Goal: Task Accomplishment & Management: Complete application form

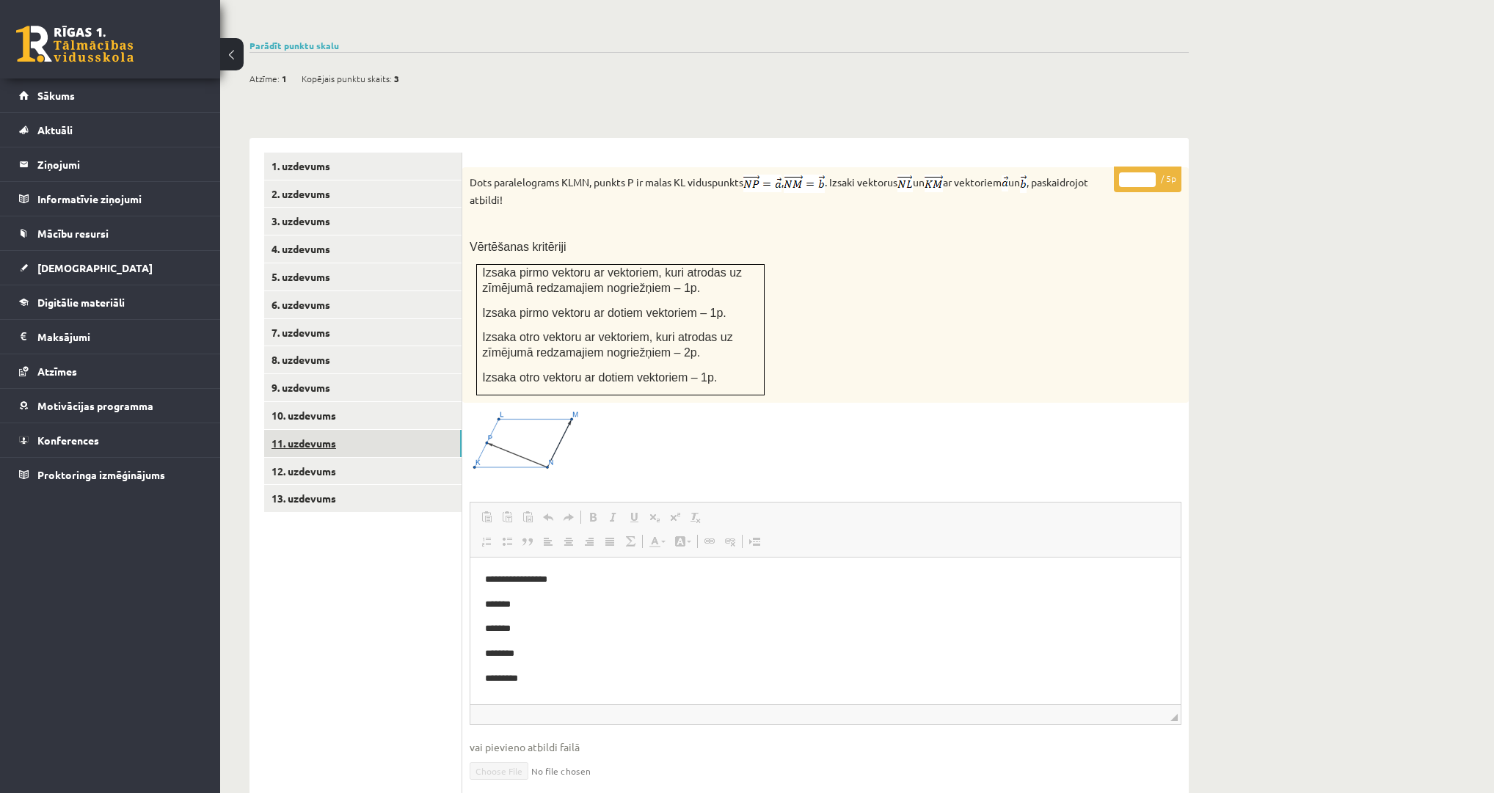
click at [324, 430] on link "11. uzdevums" at bounding box center [362, 443] width 197 height 27
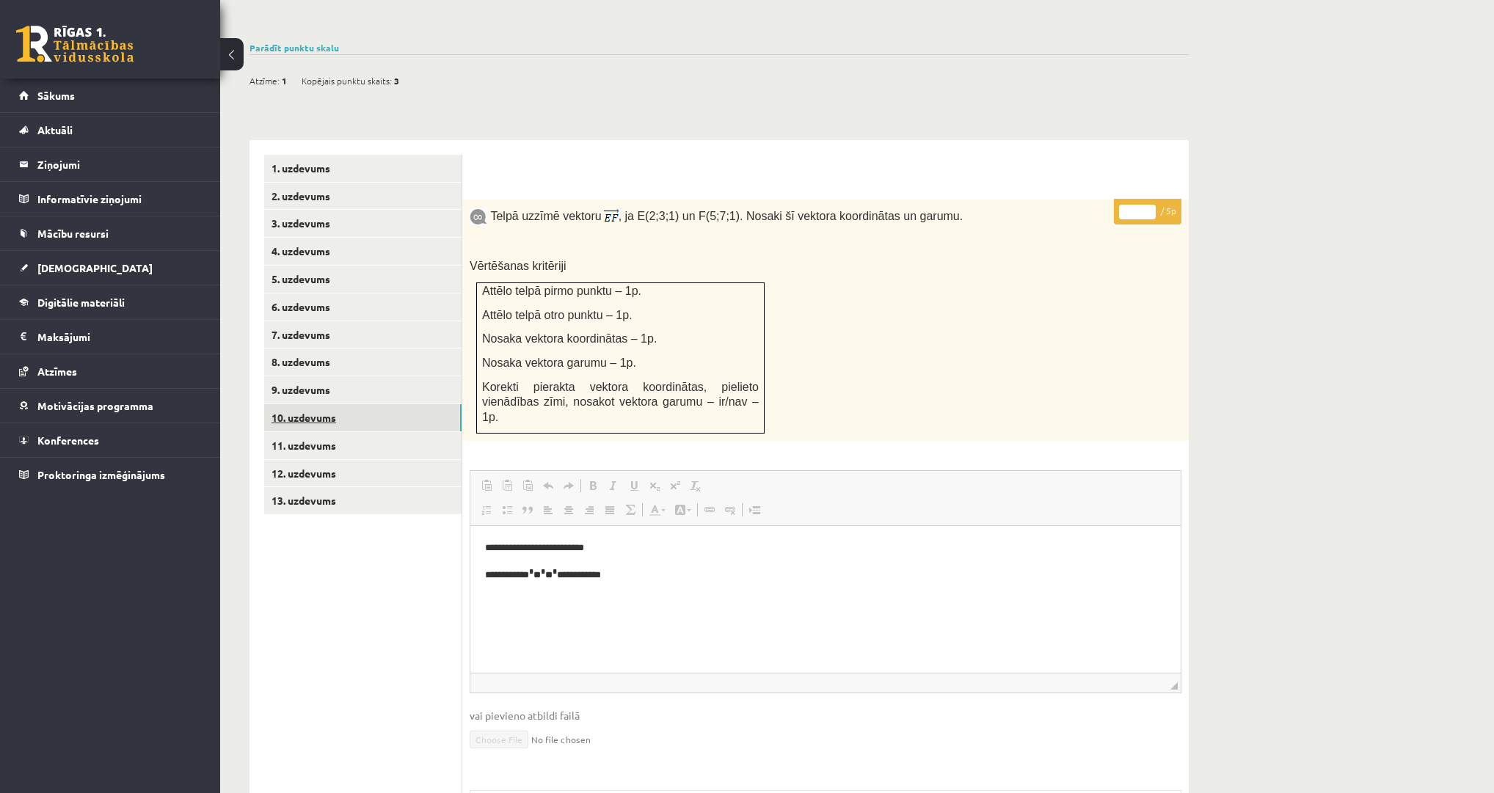
click at [297, 404] on link "10. uzdevums" at bounding box center [362, 417] width 197 height 27
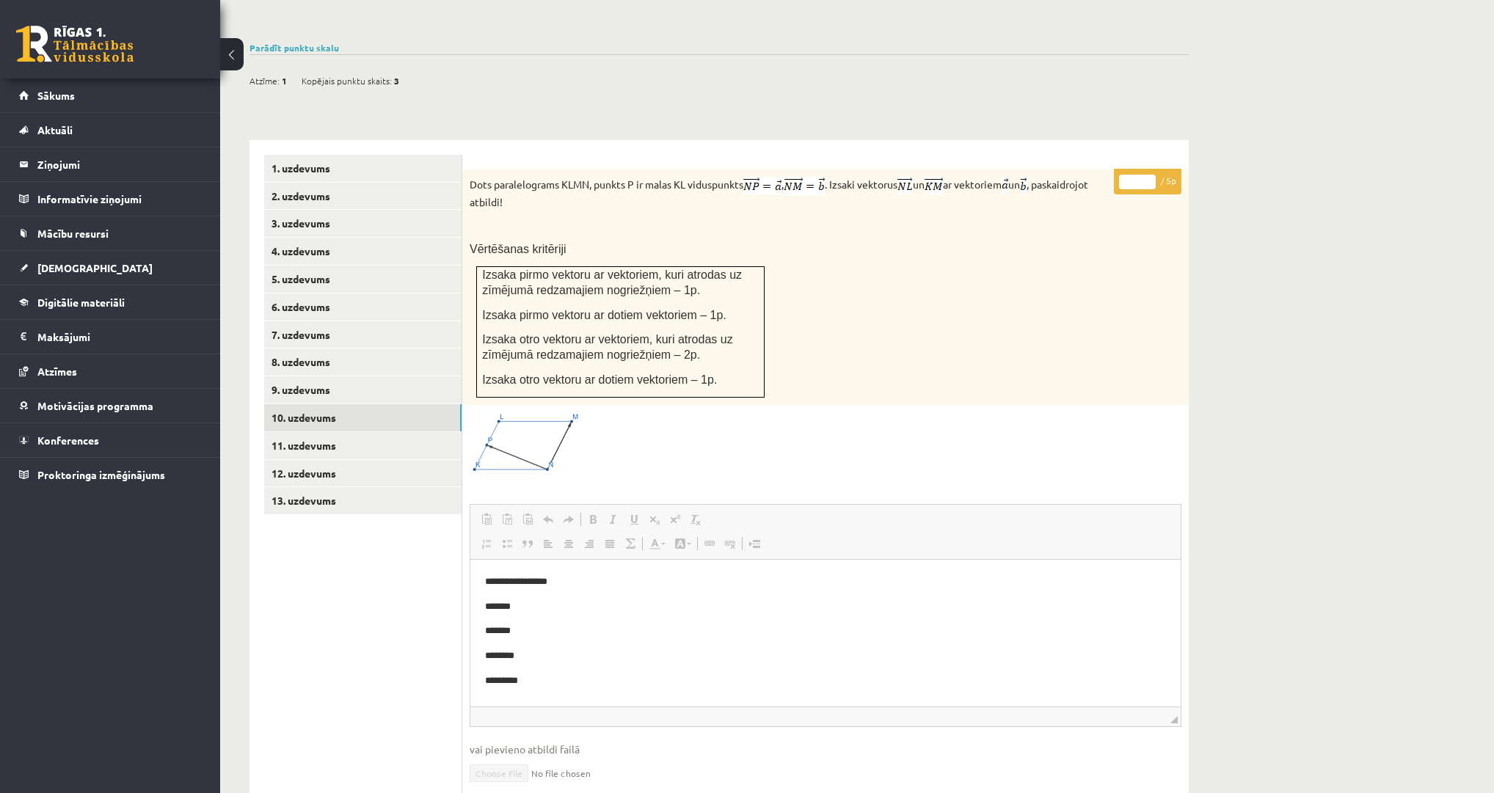
click at [1246, 544] on div "Matemātika 1. ieskaite 10.a1 klase_2025 , Pāvels Grišāns (10.a1 [PERSON_NAME]) …" at bounding box center [857, 305] width 1274 height 1434
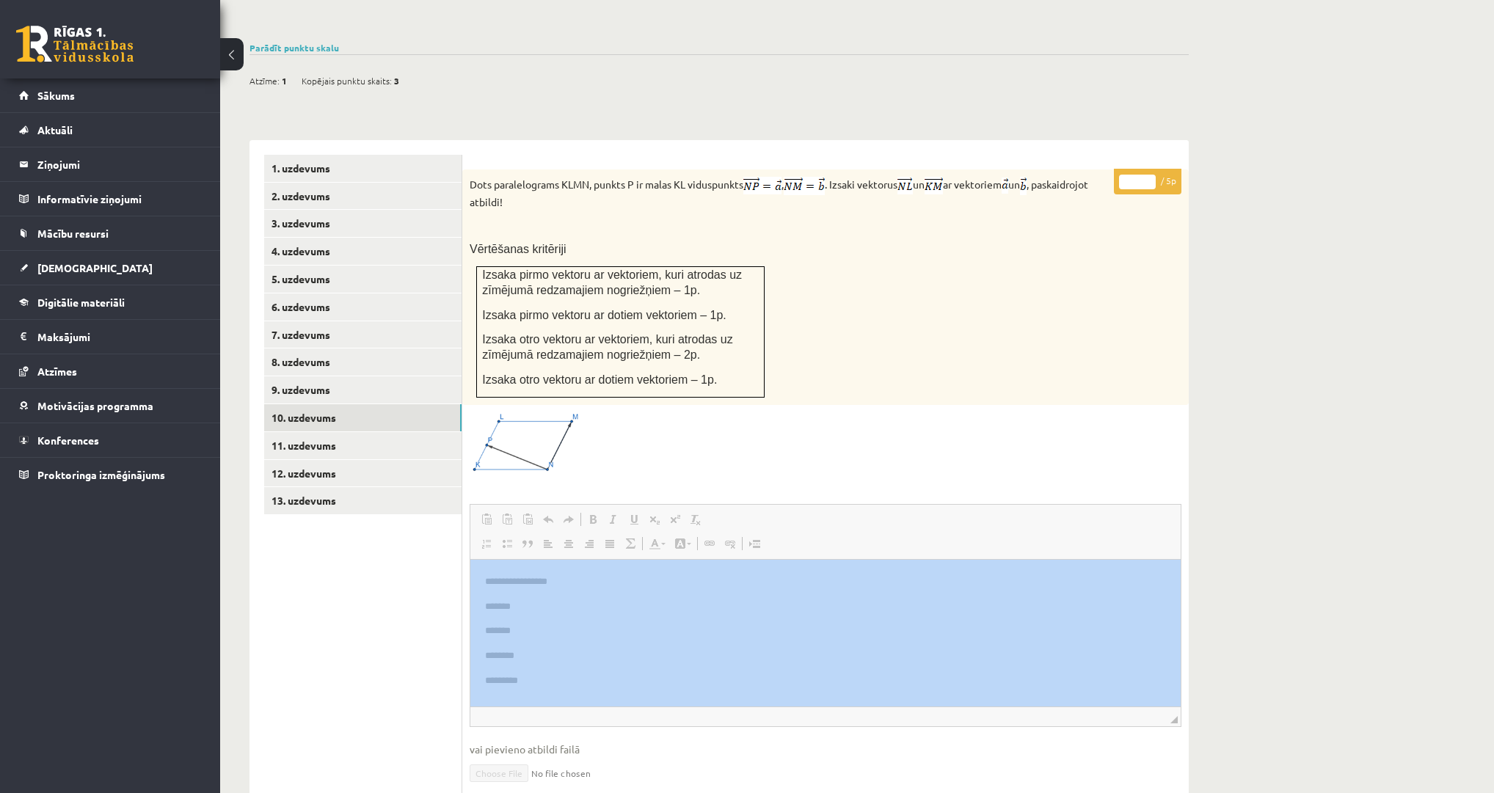
click at [1246, 542] on div "Matemātika 1. ieskaite 10.a1 klase_2025 , Pāvels Grišāns (10.a1 [PERSON_NAME]) …" at bounding box center [857, 305] width 1274 height 1434
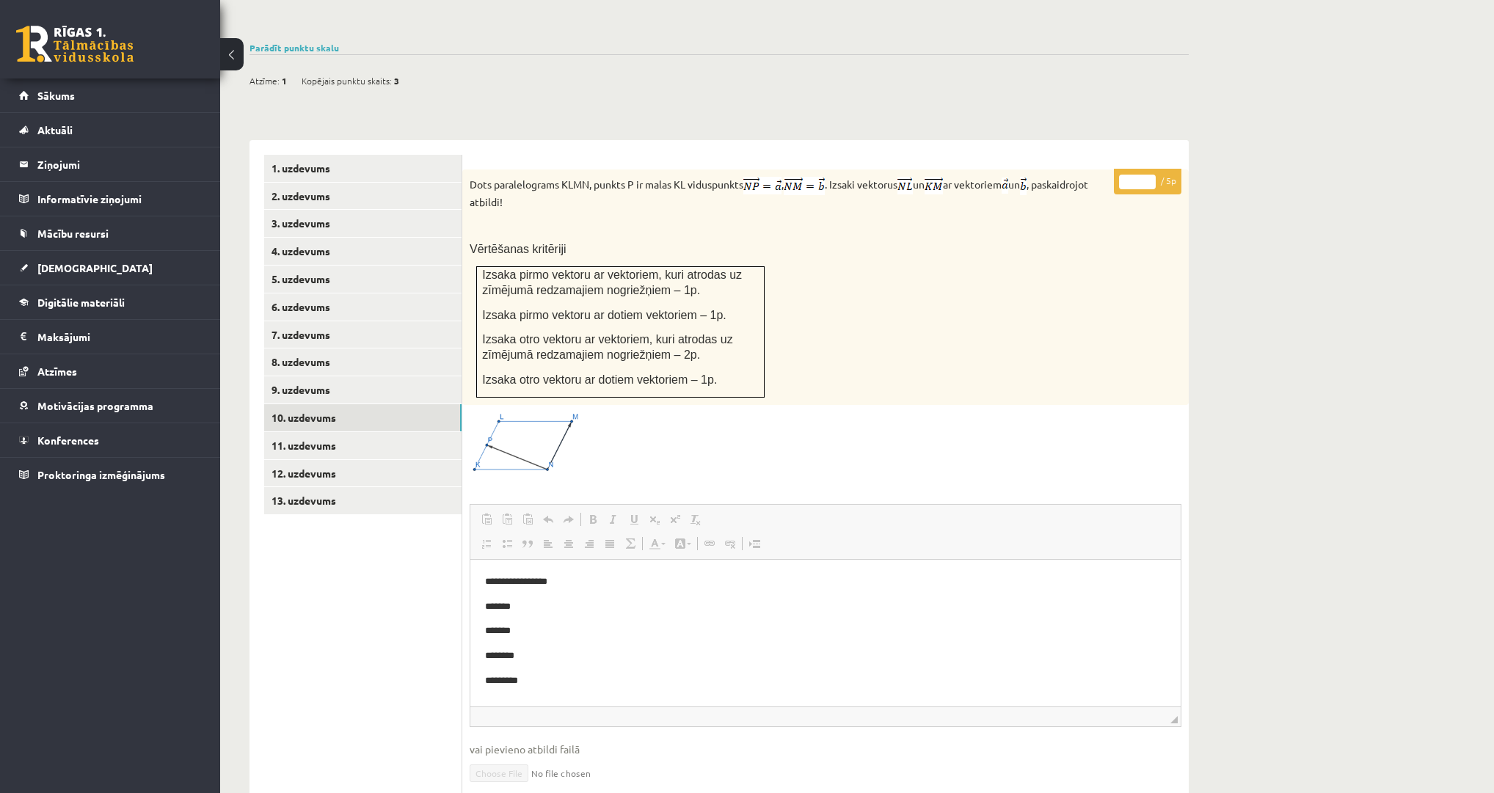
click at [1245, 542] on div "Matemātika 1. ieskaite 10.a1 klase_2025 , Pāvels Grišāns (10.a1 [PERSON_NAME]) …" at bounding box center [857, 305] width 1274 height 1434
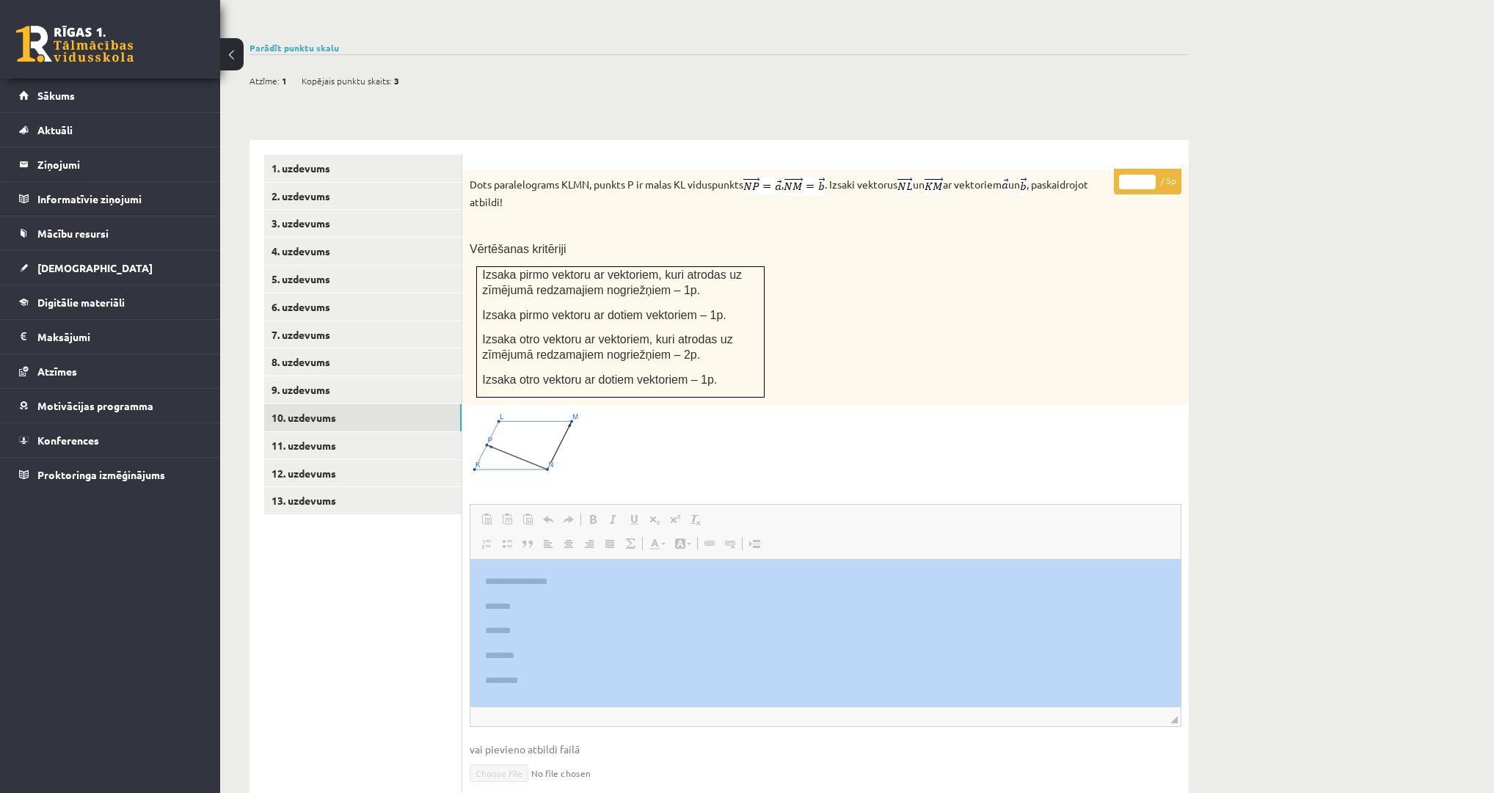
click at [1245, 542] on div "Matemātika 1. ieskaite 10.a1 klase_2025 , Pāvels Grišāns (10.a1 [PERSON_NAME]) …" at bounding box center [857, 305] width 1274 height 1434
click at [1244, 542] on div "Matemātika 1. ieskaite 10.a1 klase_2025 , Pāvels Grišāns (10.a1 [PERSON_NAME]) …" at bounding box center [857, 305] width 1274 height 1434
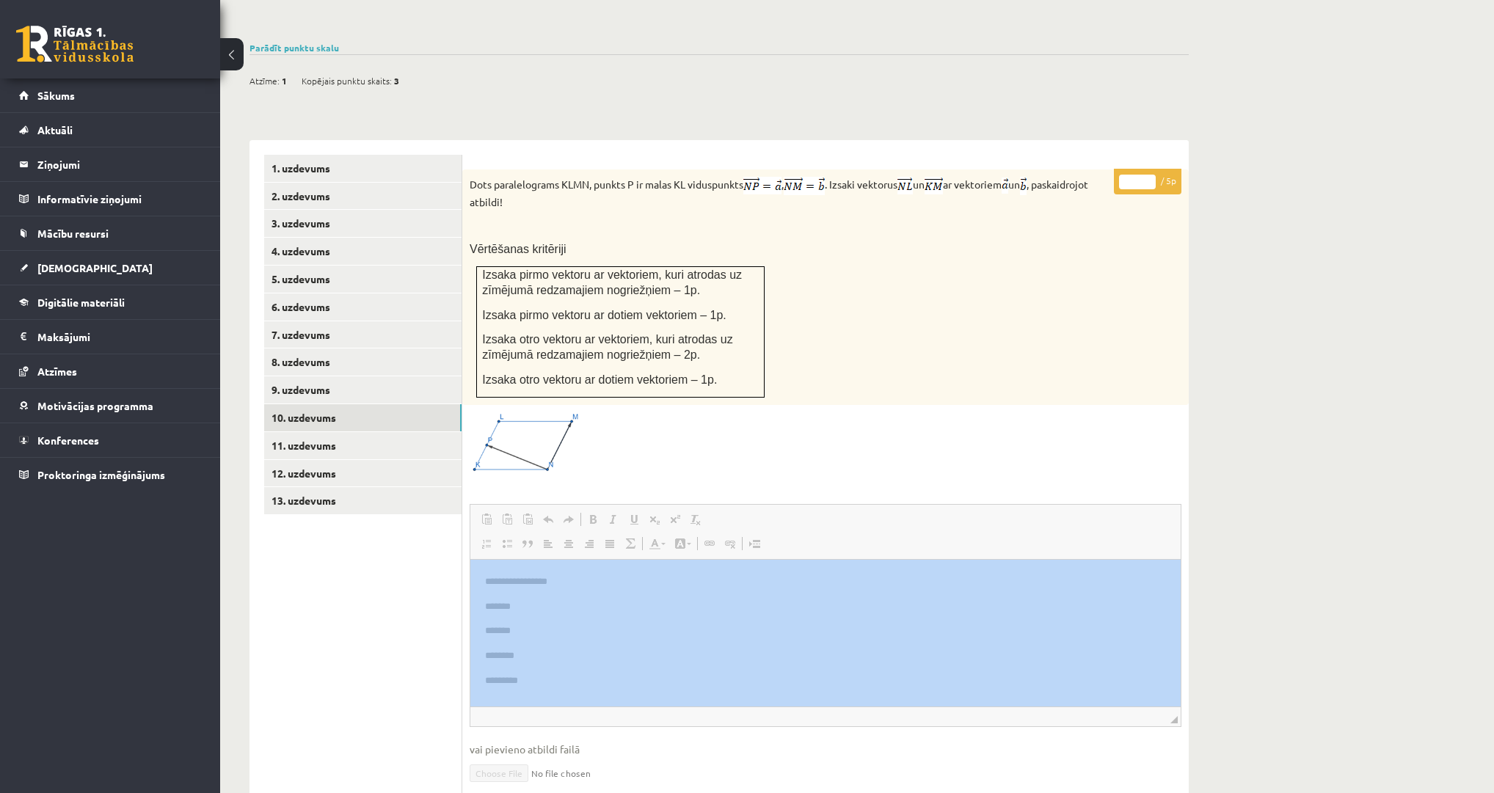
click at [1243, 542] on div "Matemātika 1. ieskaite 10.a1 klase_2025 , Pāvels Grišāns (10.a1 [PERSON_NAME]) …" at bounding box center [857, 305] width 1274 height 1434
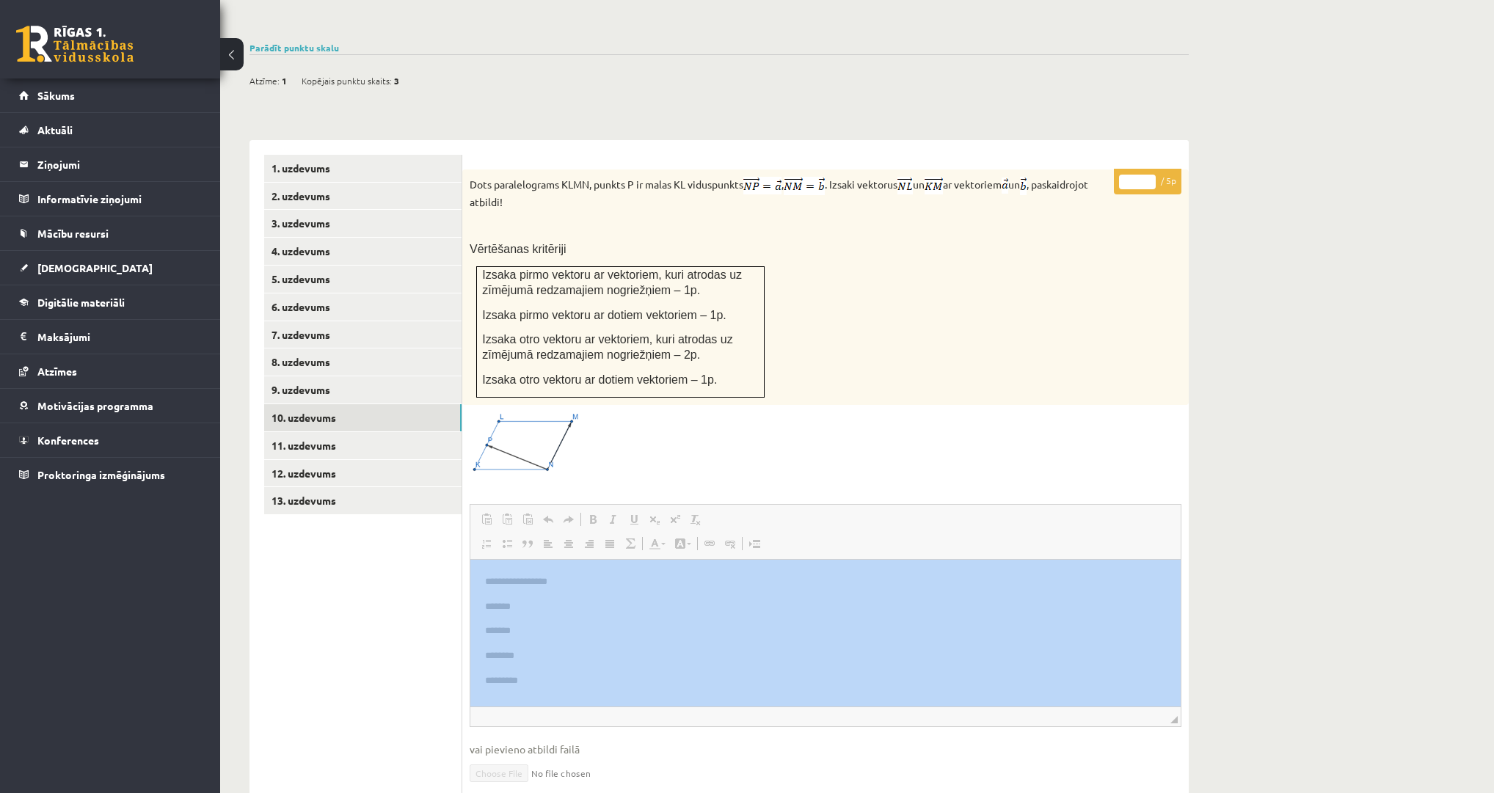
click at [1243, 542] on div "Matemātika 1. ieskaite 10.a1 klase_2025 , Pāvels Grišāns (10.a1 [PERSON_NAME]) …" at bounding box center [857, 305] width 1274 height 1434
click at [1242, 543] on div "Matemātika 1. ieskaite 10.a1 klase_2025 , Pāvels Grišāns (10.a1 [PERSON_NAME]) …" at bounding box center [857, 305] width 1274 height 1434
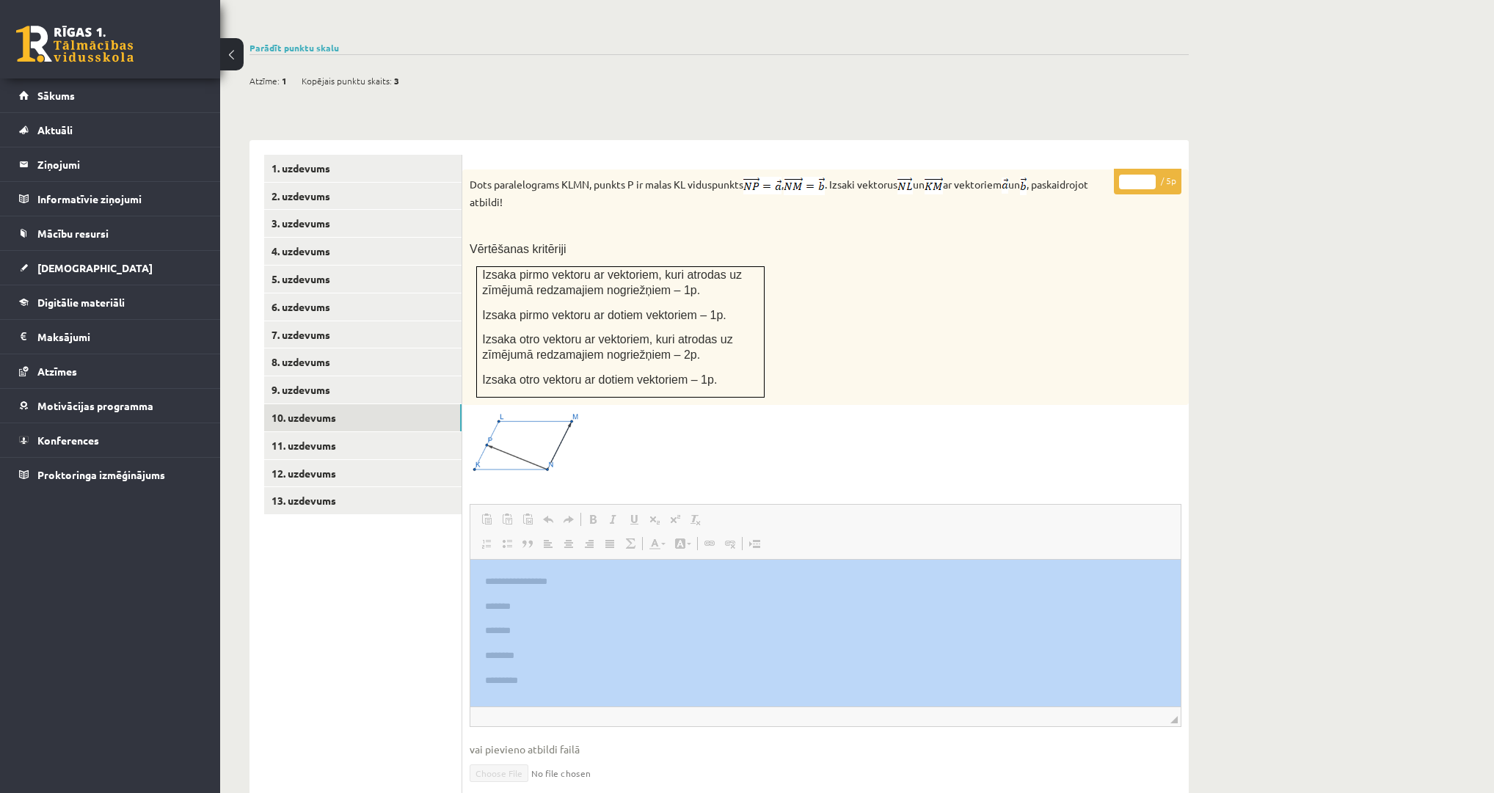
click at [1242, 543] on div "Matemātika 1. ieskaite 10.a1 klase_2025 , Pāvels Grišāns (10.a1 [PERSON_NAME]) …" at bounding box center [857, 305] width 1274 height 1434
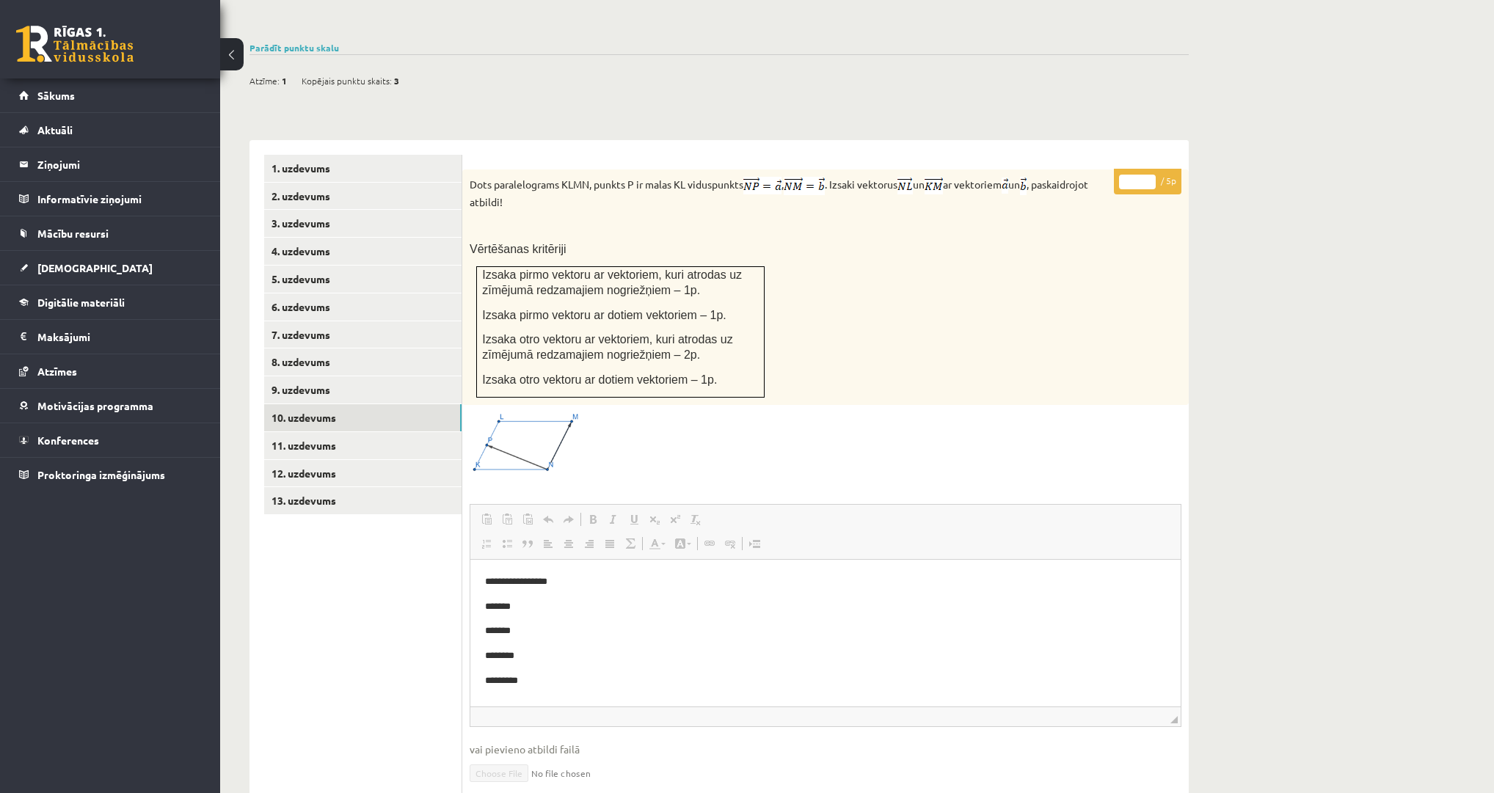
click at [1341, 493] on div "Matemātika 1. ieskaite 10.a1 klase_2025 , Pāvels Grišāns (10.a1 [PERSON_NAME]) …" at bounding box center [857, 305] width 1274 height 1434
click at [1340, 493] on div "Matemātika 1. ieskaite 10.a1 klase_2025 , Pāvels Grišāns (10.a1 [PERSON_NAME]) …" at bounding box center [857, 305] width 1274 height 1434
click at [1339, 492] on div "Matemātika 1. ieskaite 10.a1 klase_2025 , Pāvels Grišāns (10.a1 [PERSON_NAME]) …" at bounding box center [857, 305] width 1274 height 1434
drag, startPoint x: 1333, startPoint y: 492, endPoint x: 1320, endPoint y: 495, distance: 12.8
click at [1312, 484] on div "Matemātika 1. ieskaite 10.a1 klase_2025 , Pāvels Grišāns (10.a1 [PERSON_NAME]) …" at bounding box center [857, 305] width 1274 height 1434
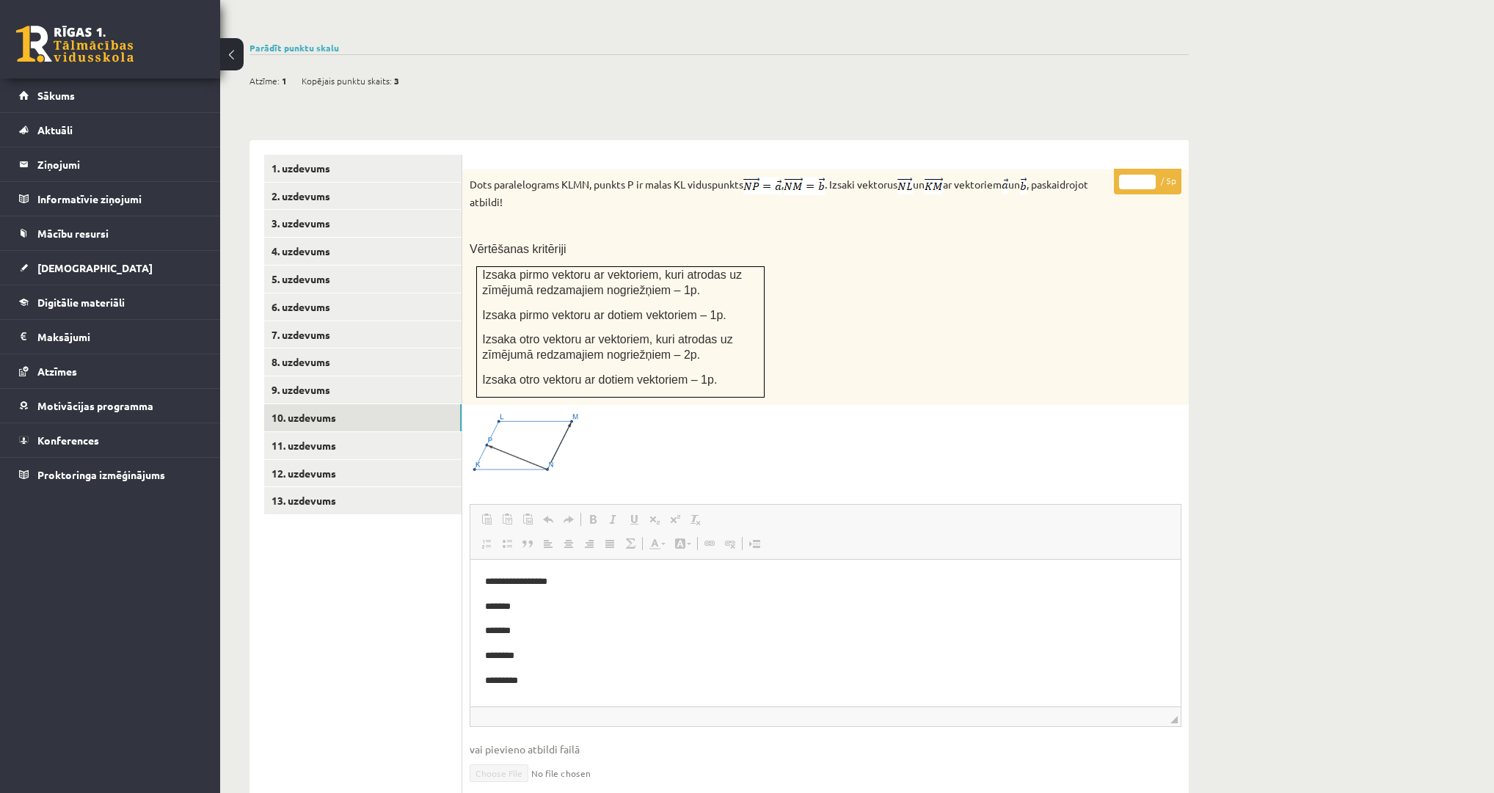
drag, startPoint x: 1312, startPoint y: 485, endPoint x: 1312, endPoint y: 493, distance: 8.1
click at [1312, 495] on div "Matemātika 1. ieskaite 10.a1 klase_2025 , Pāvels Grišāns (10.a1 [PERSON_NAME]) …" at bounding box center [857, 305] width 1274 height 1434
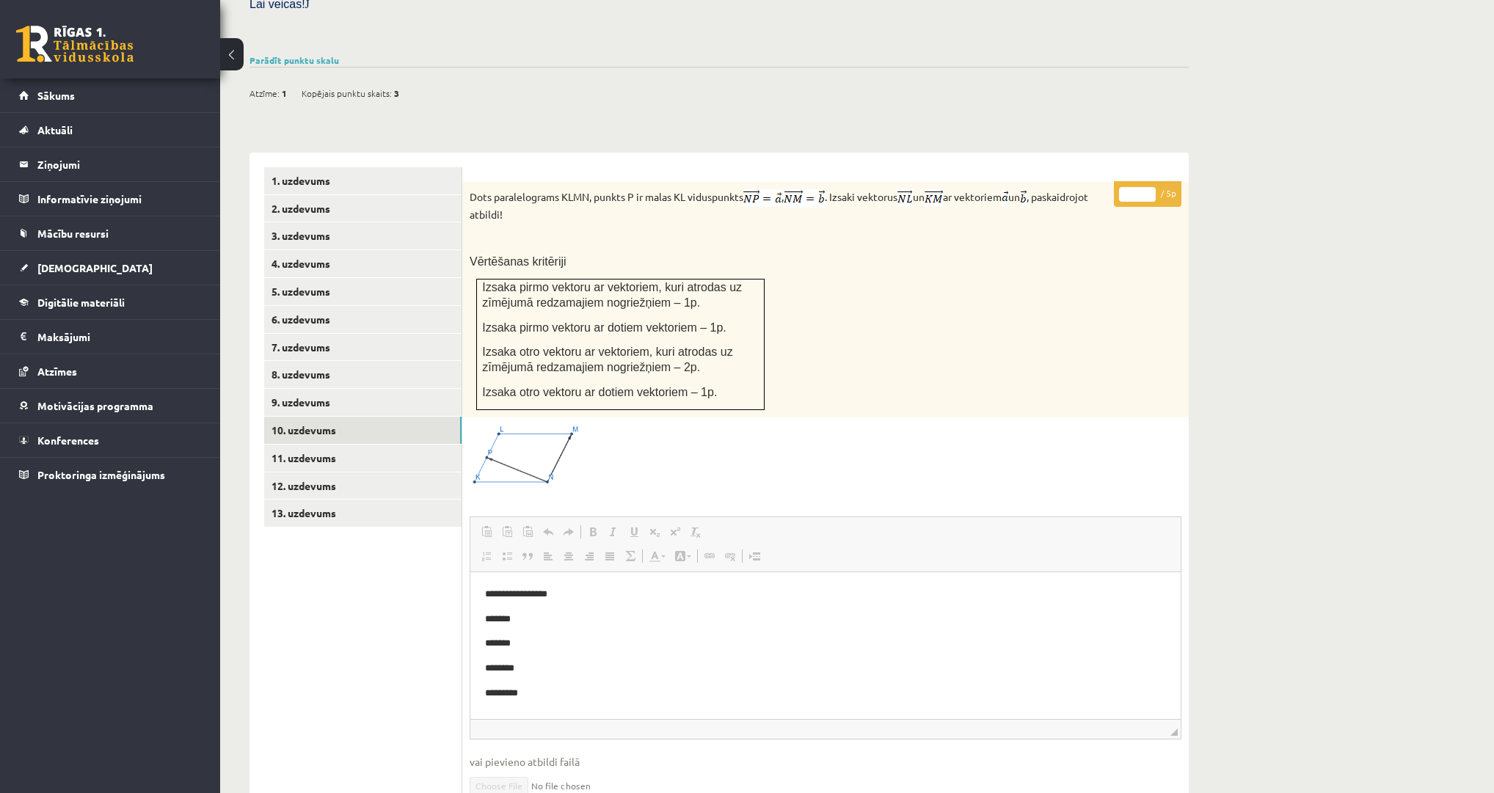
scroll to position [487, 0]
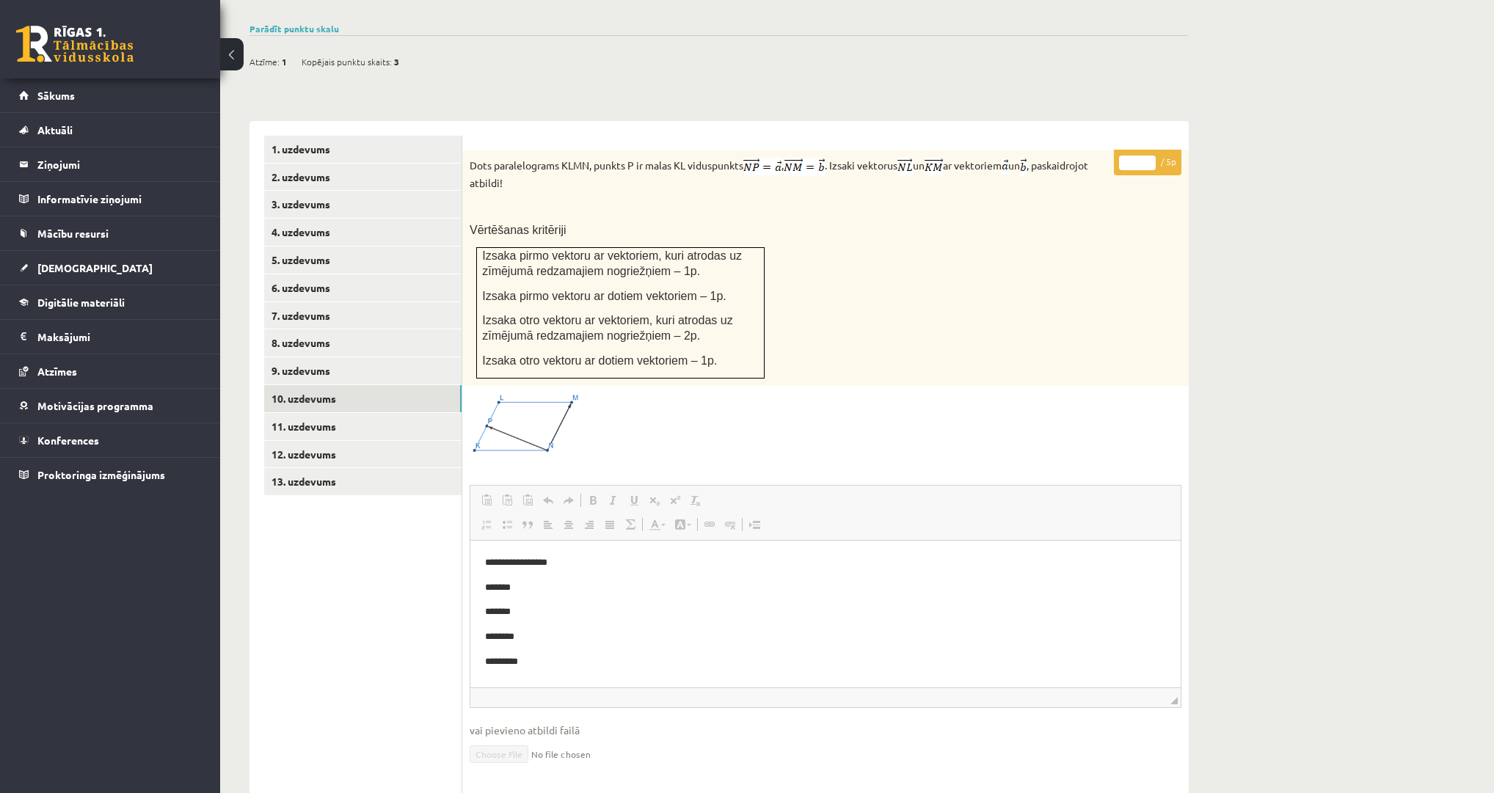
click at [503, 393] on img at bounding box center [525, 424] width 110 height 62
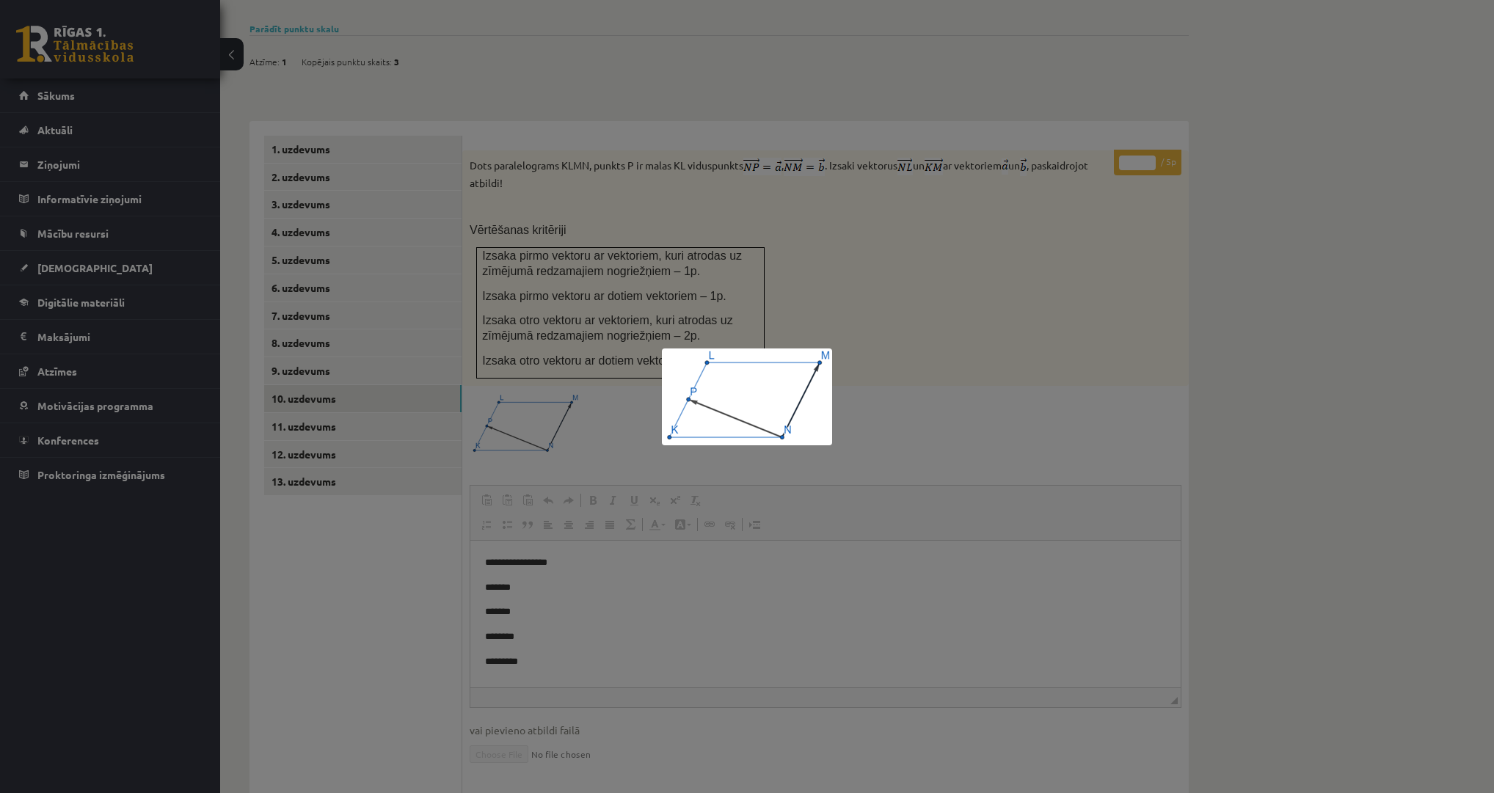
click at [877, 486] on div at bounding box center [747, 396] width 1494 height 793
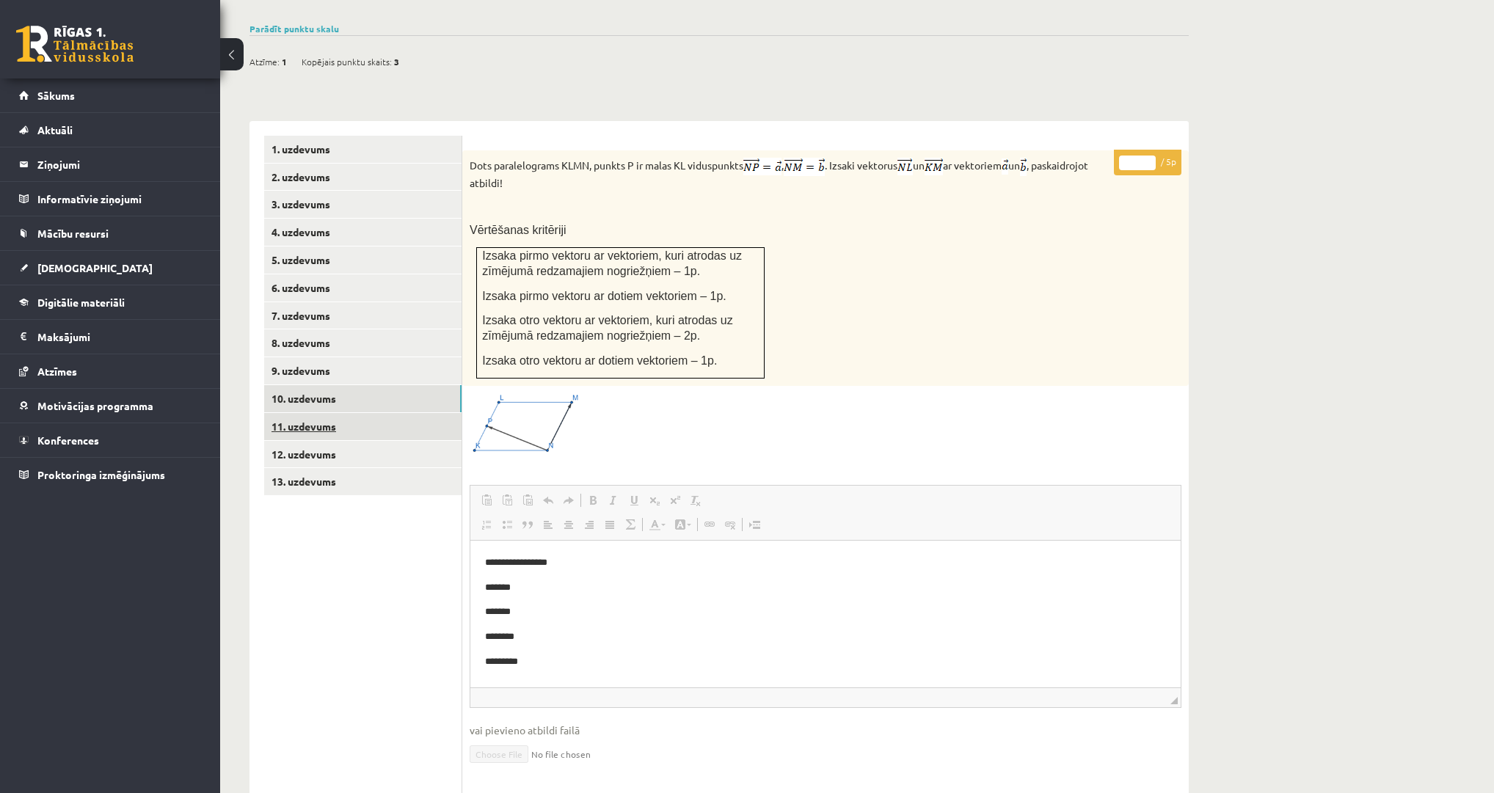
click at [316, 413] on link "11. uzdevums" at bounding box center [362, 426] width 197 height 27
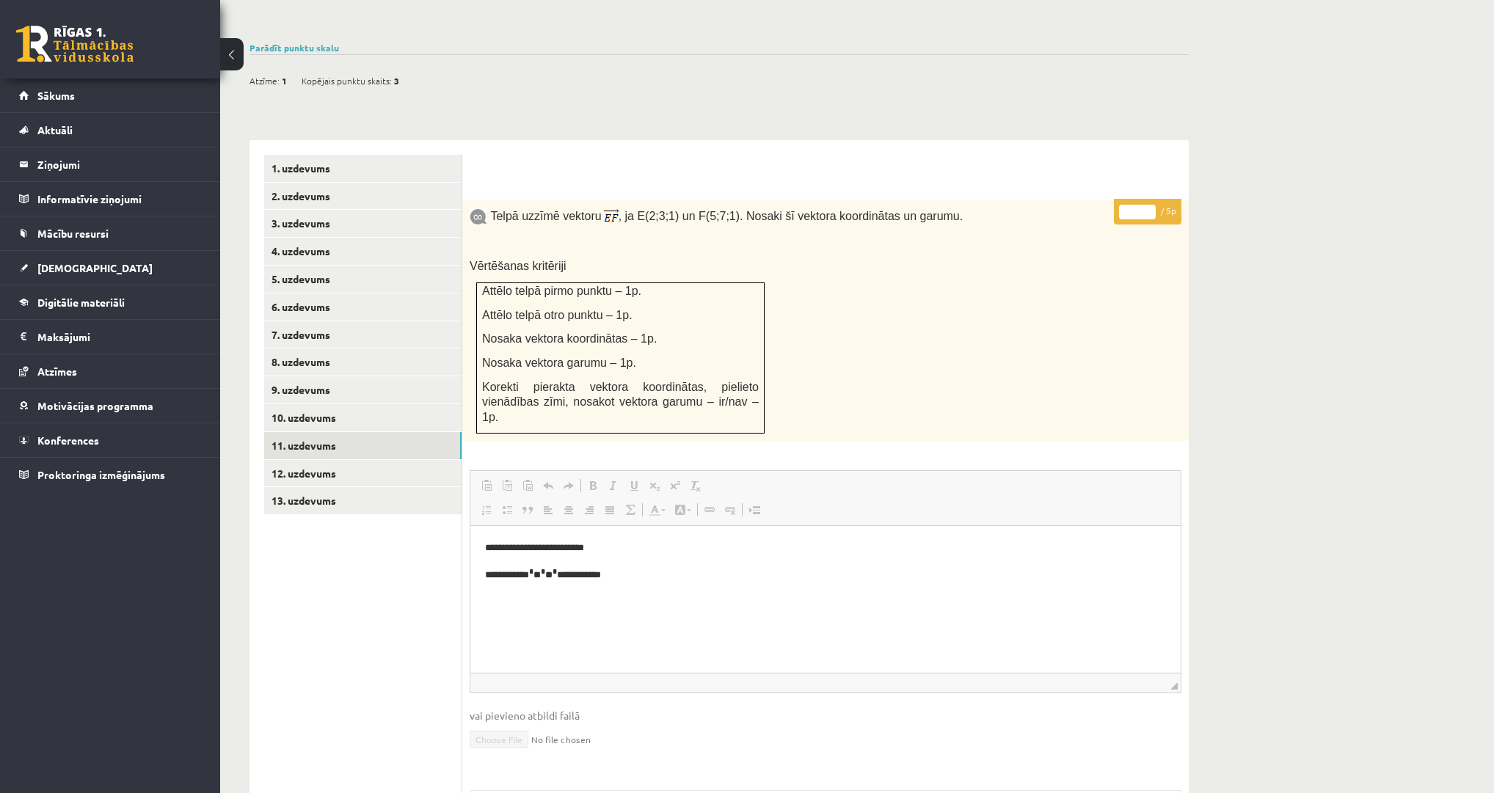
scroll to position [0, 0]
click at [348, 460] on link "12. uzdevums" at bounding box center [362, 473] width 197 height 27
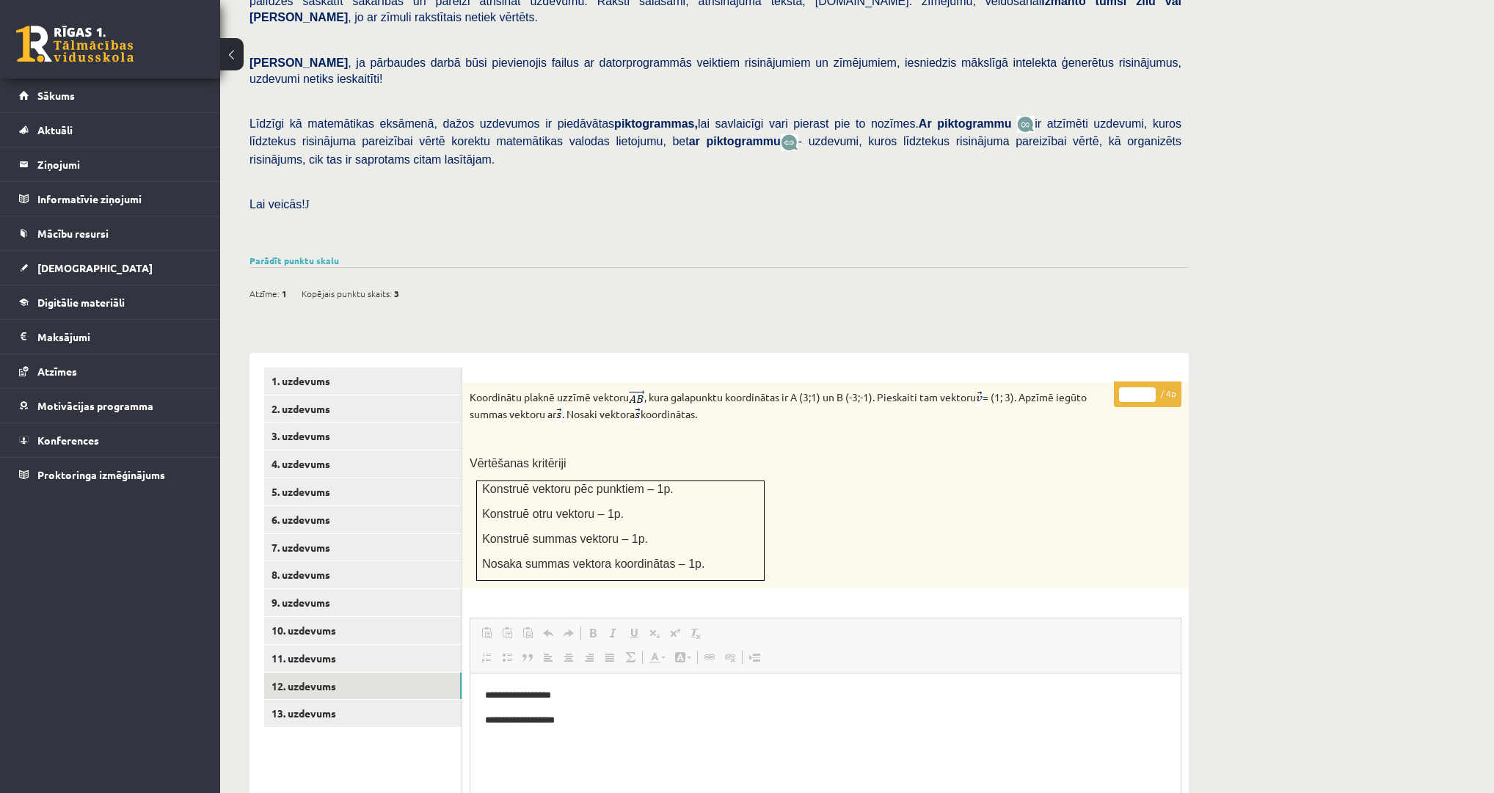
scroll to position [242, 0]
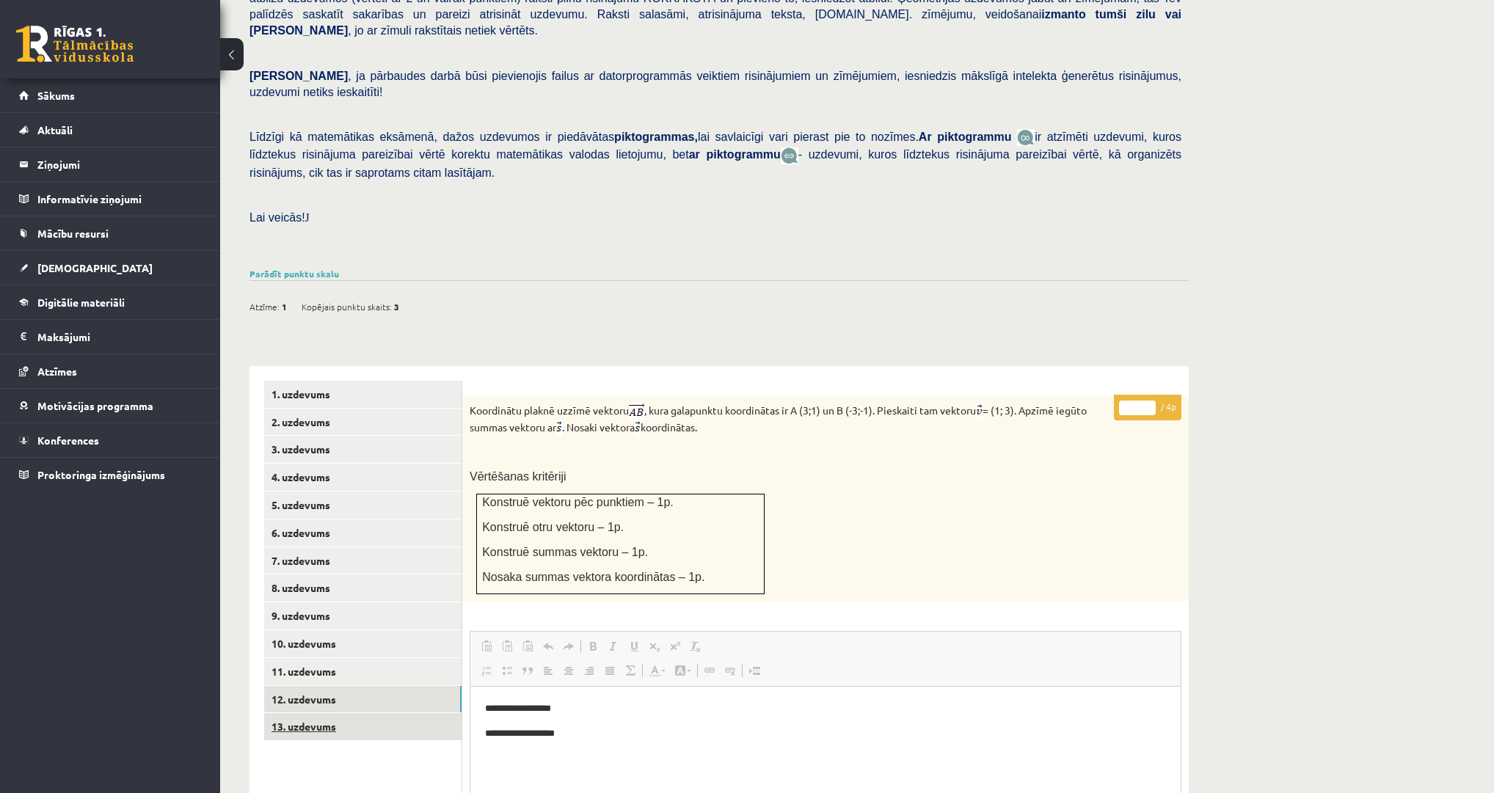
click at [327, 713] on link "13. uzdevums" at bounding box center [362, 726] width 197 height 27
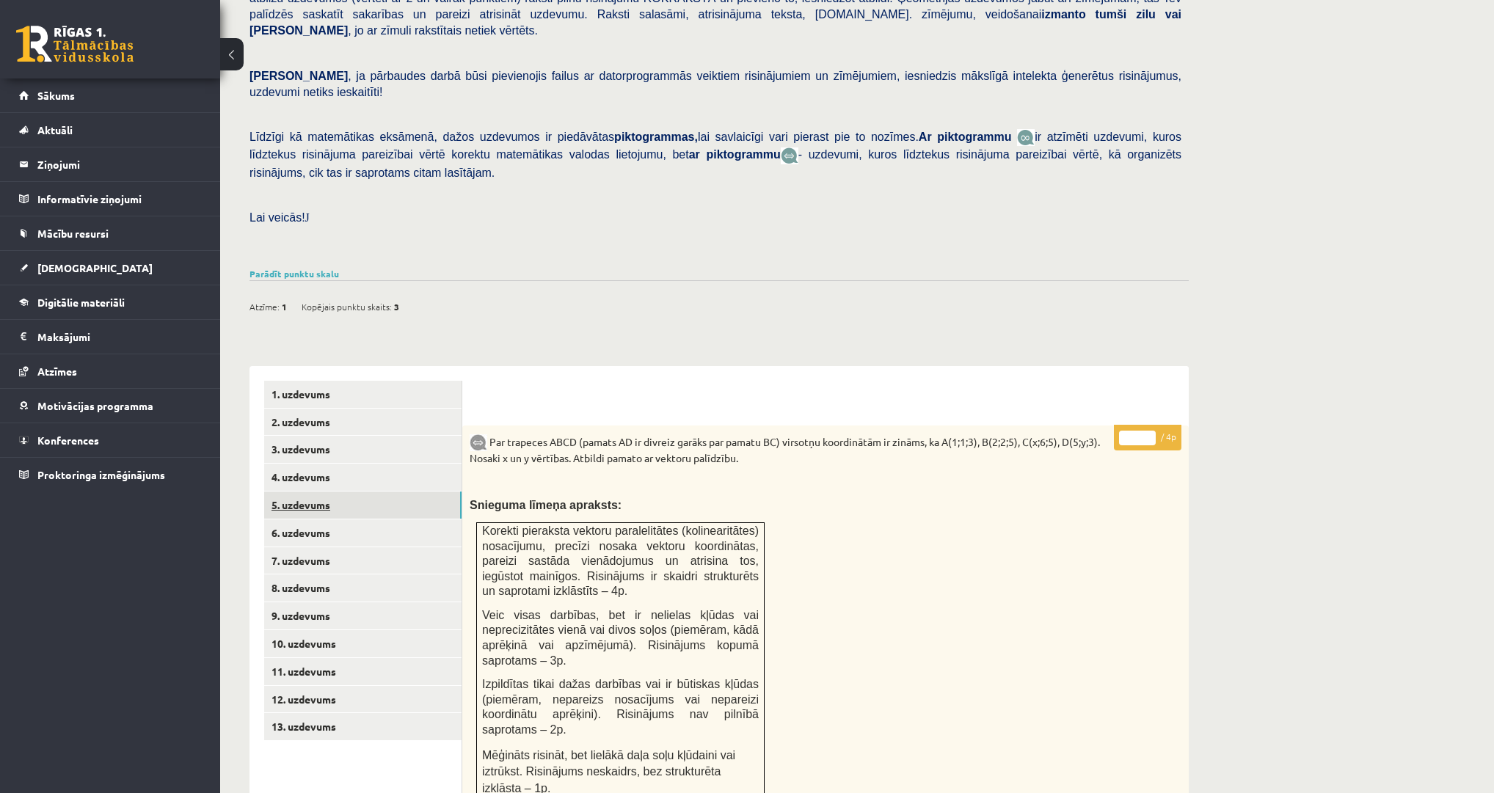
click at [308, 492] on link "5. uzdevums" at bounding box center [362, 505] width 197 height 27
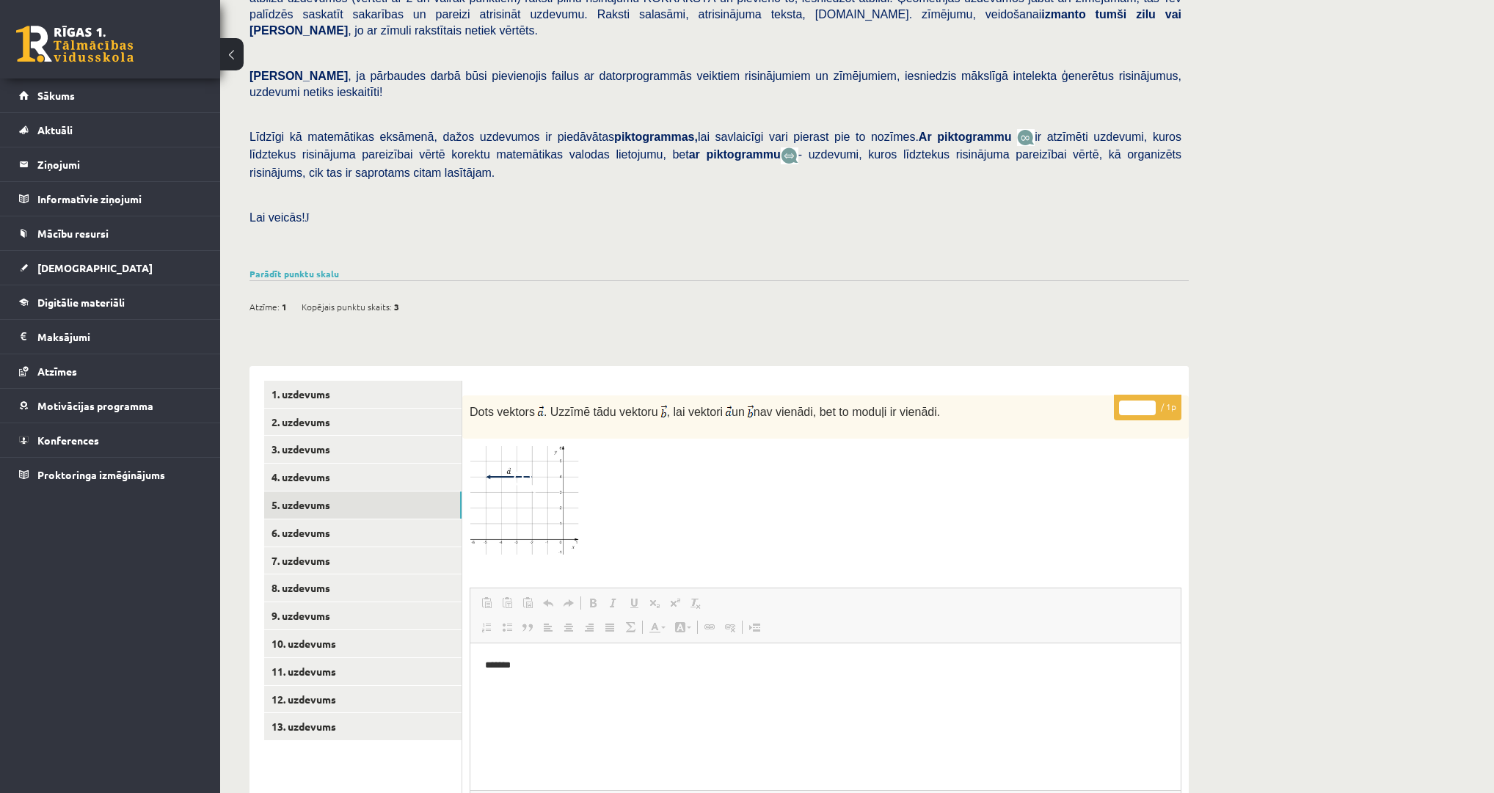
scroll to position [0, 0]
click at [313, 464] on link "4. uzdevums" at bounding box center [362, 477] width 197 height 27
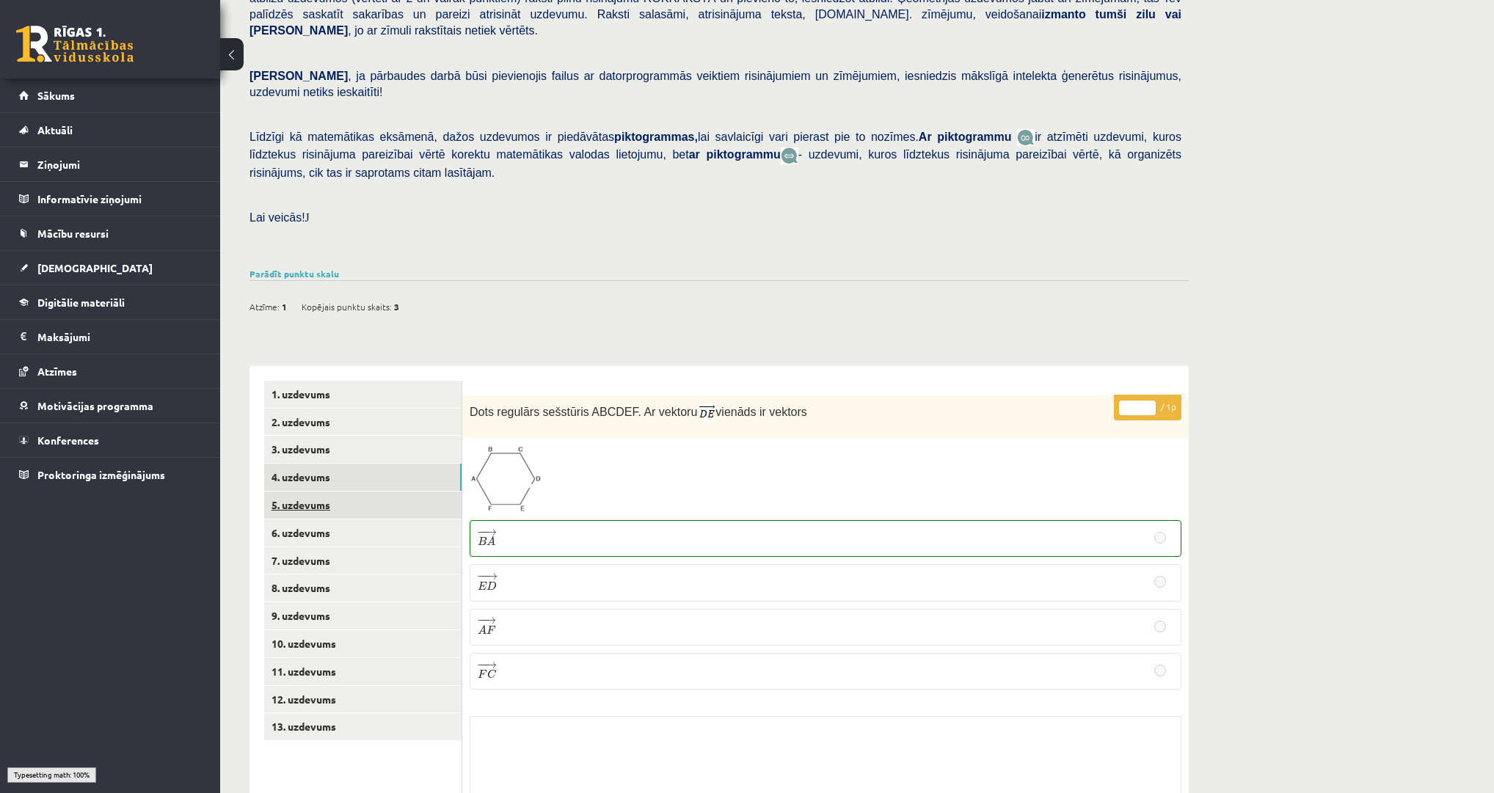
click at [313, 492] on link "5. uzdevums" at bounding box center [362, 505] width 197 height 27
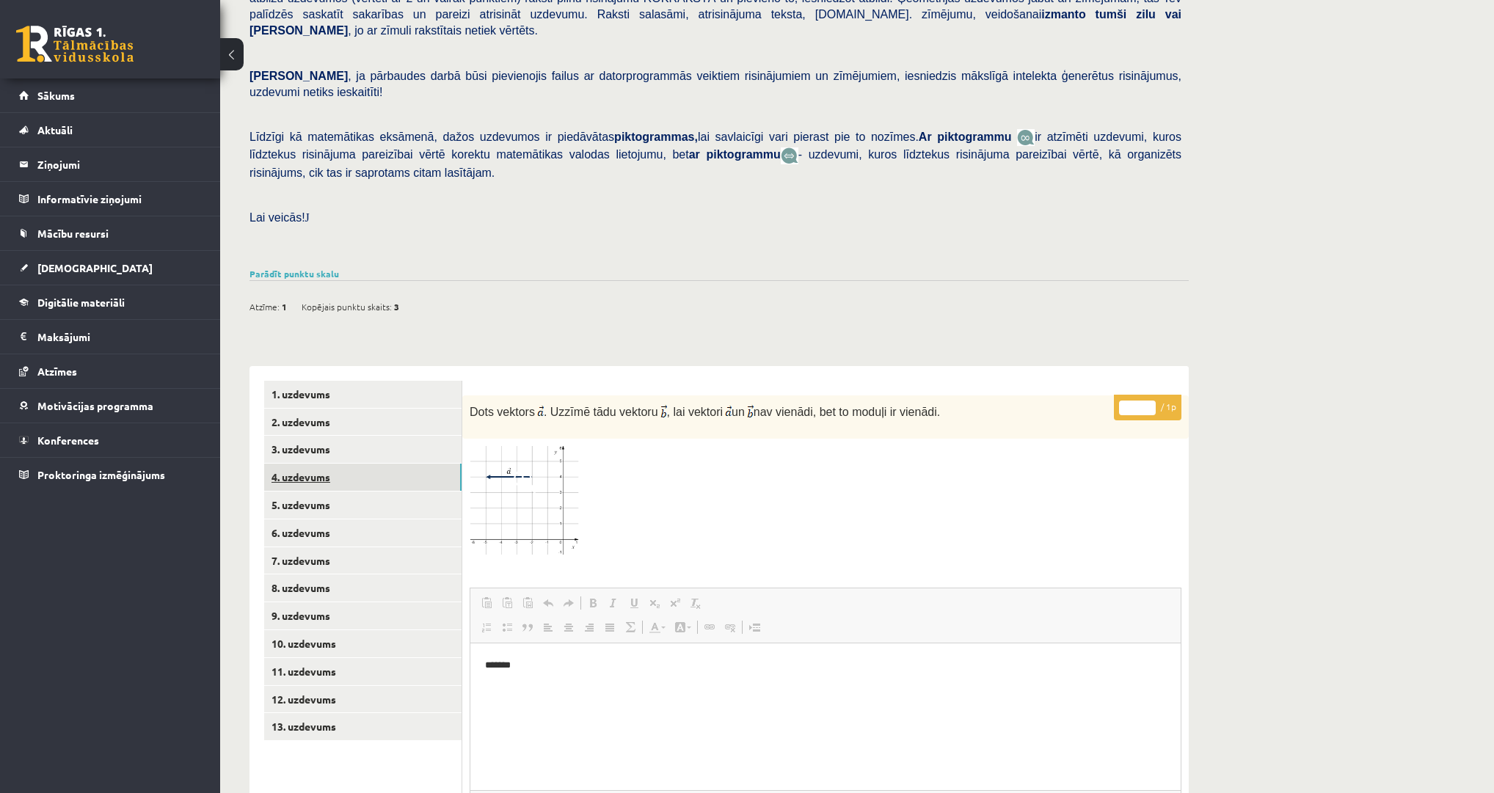
click at [316, 464] on link "4. uzdevums" at bounding box center [362, 477] width 197 height 27
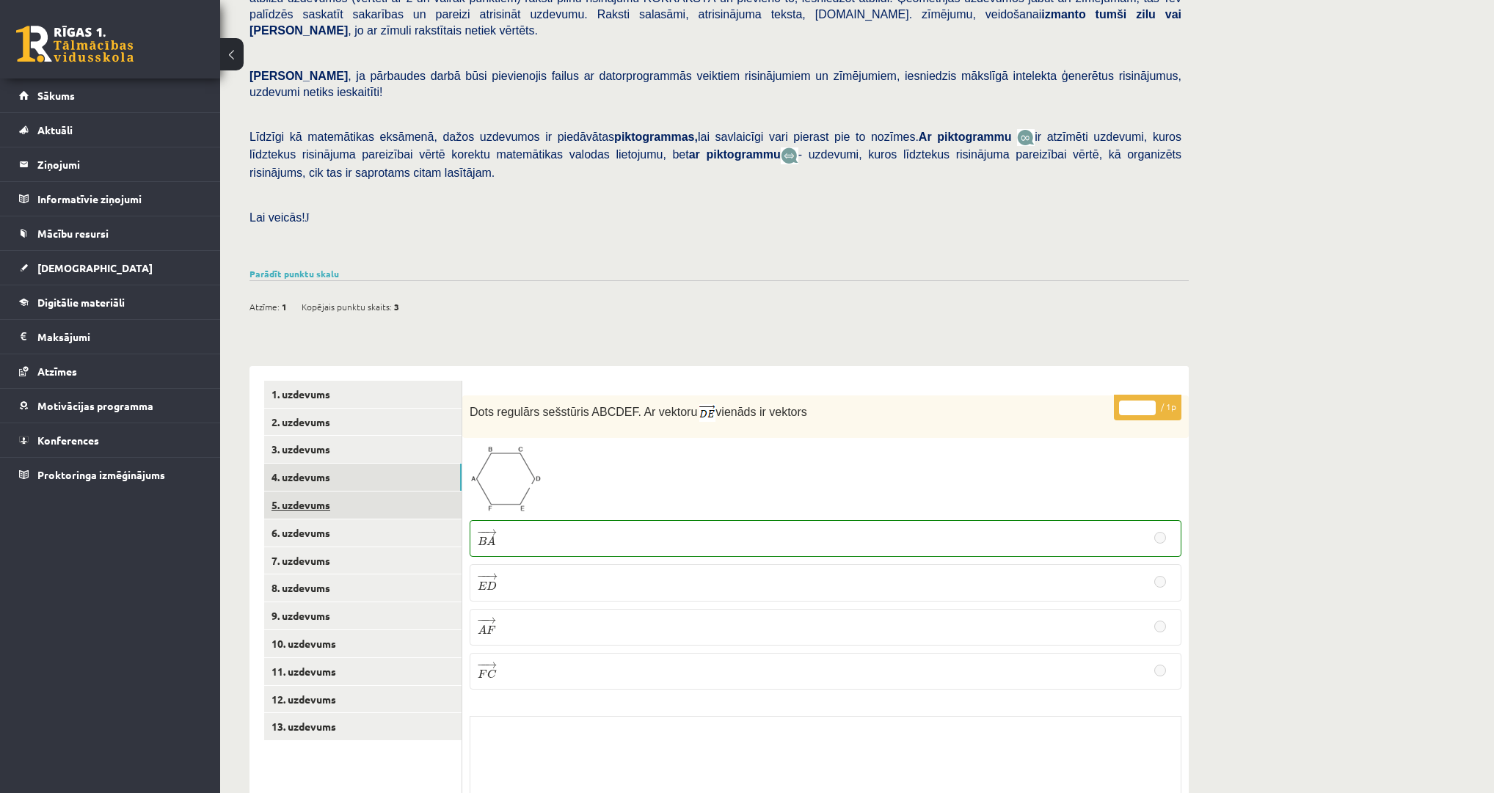
click at [313, 492] on link "5. uzdevums" at bounding box center [362, 505] width 197 height 27
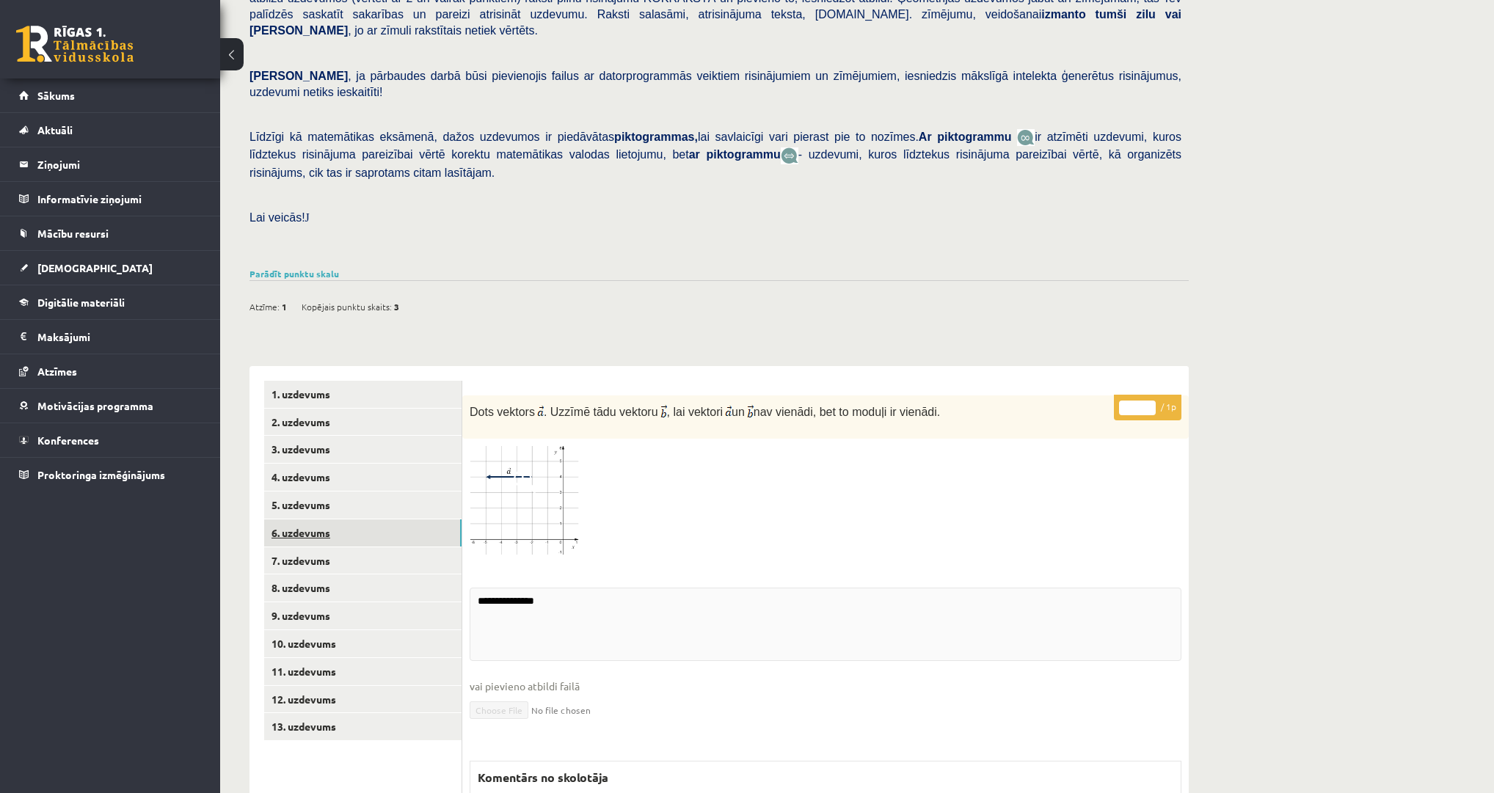
click at [314, 520] on link "6. uzdevums" at bounding box center [362, 533] width 197 height 27
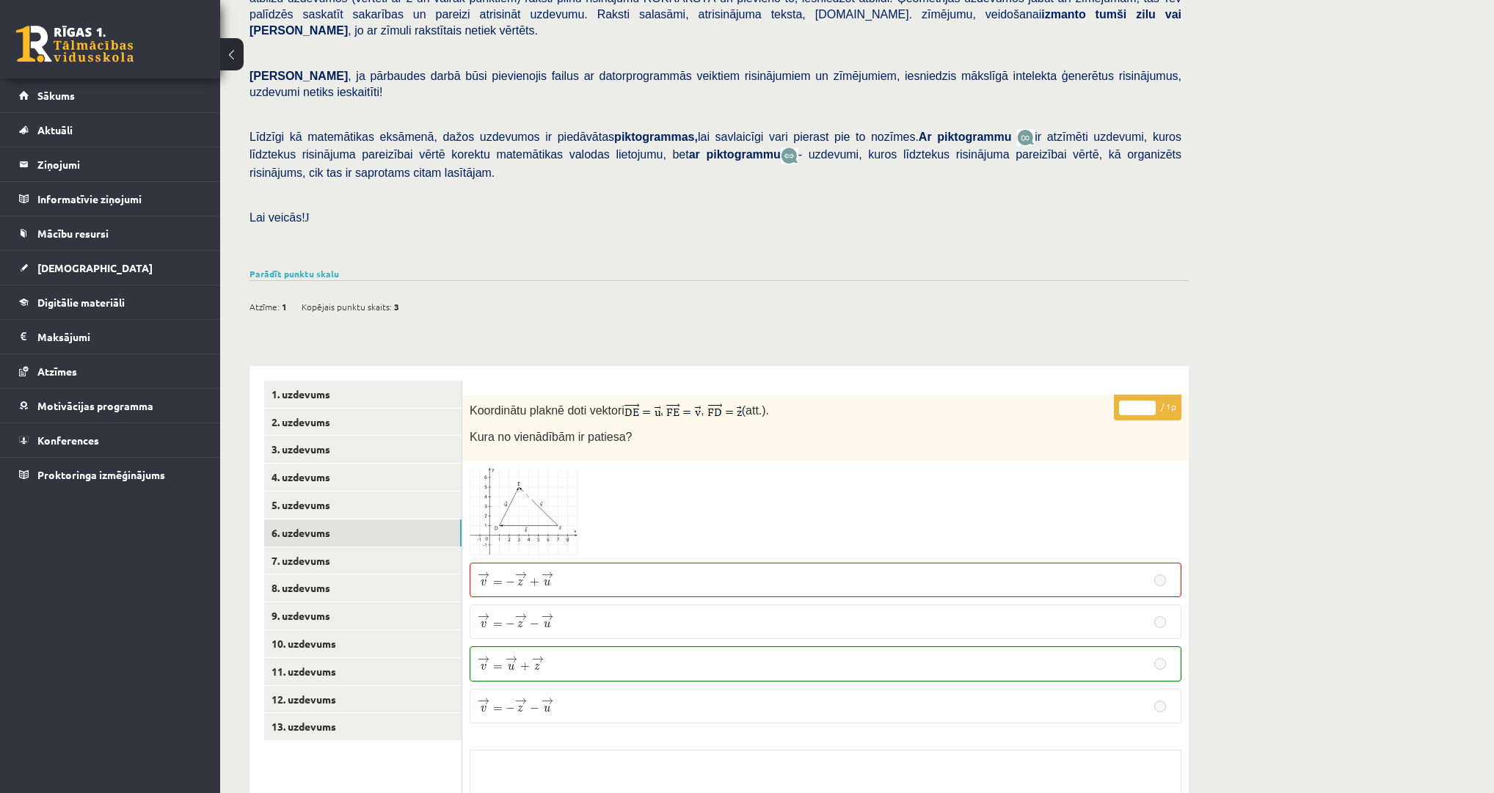
click at [489, 488] on img at bounding box center [525, 512] width 110 height 88
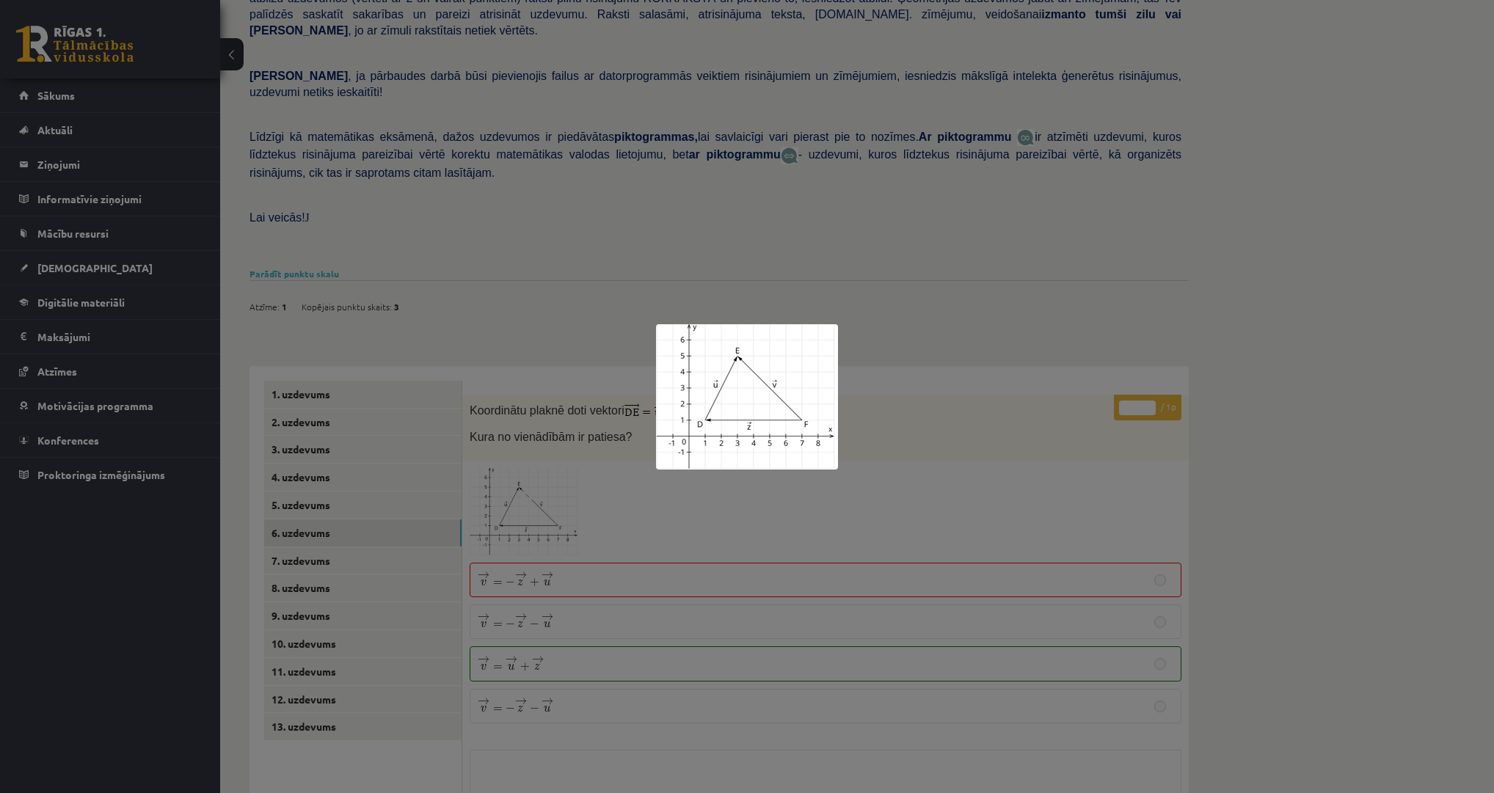
click at [917, 507] on div at bounding box center [747, 396] width 1494 height 793
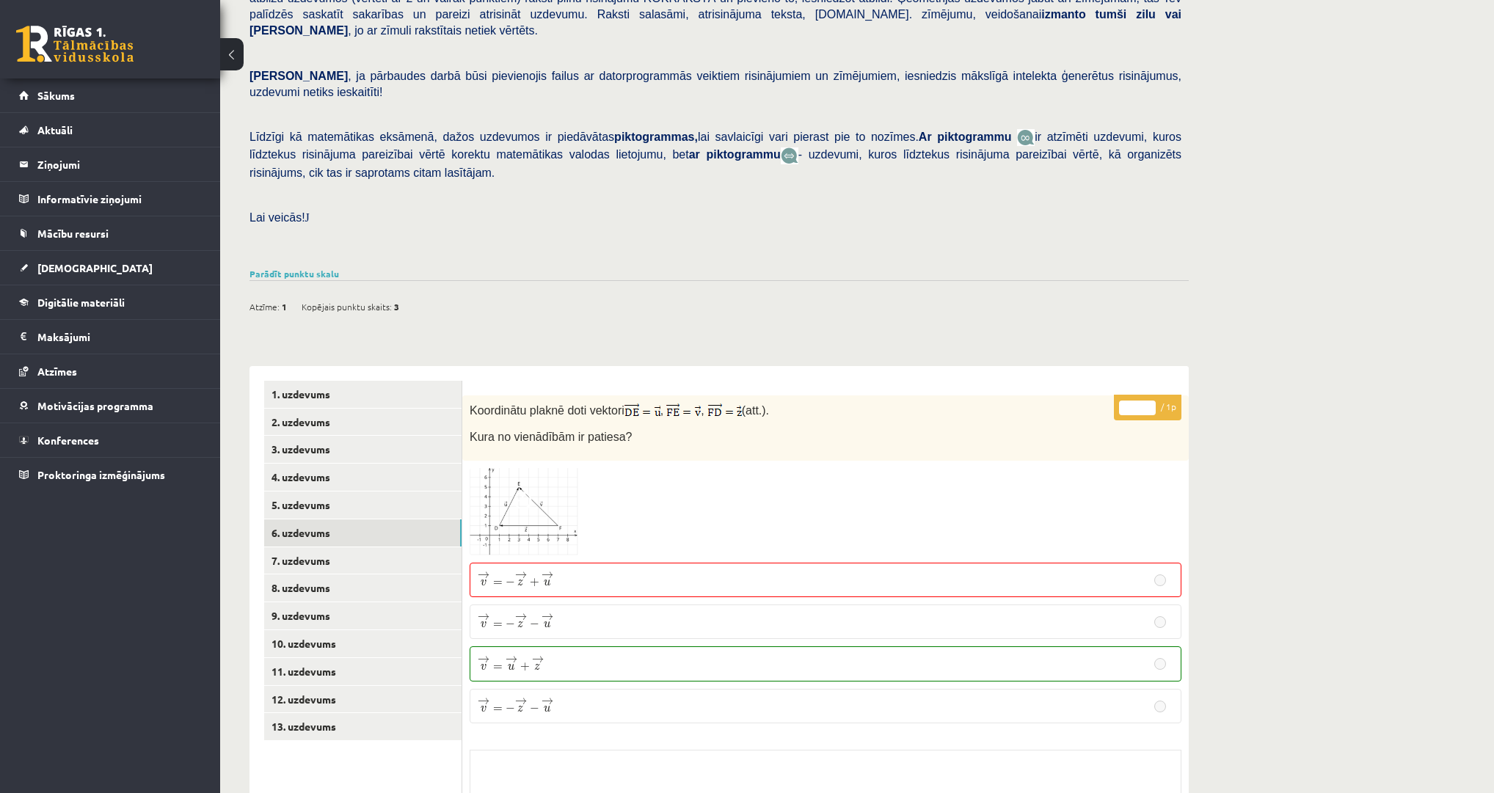
click at [511, 498] on img at bounding box center [525, 512] width 110 height 88
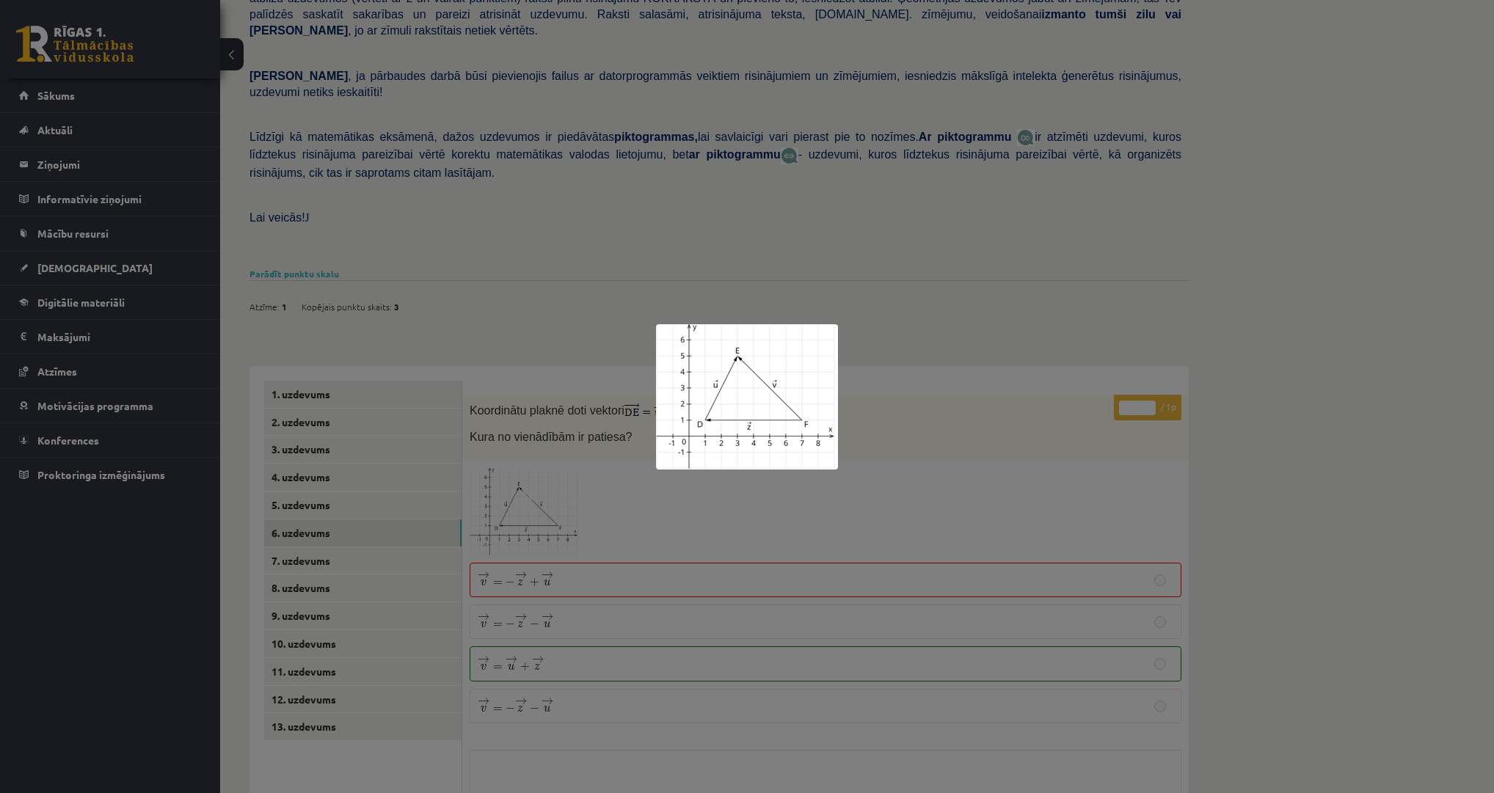
click at [716, 572] on div at bounding box center [747, 396] width 1494 height 793
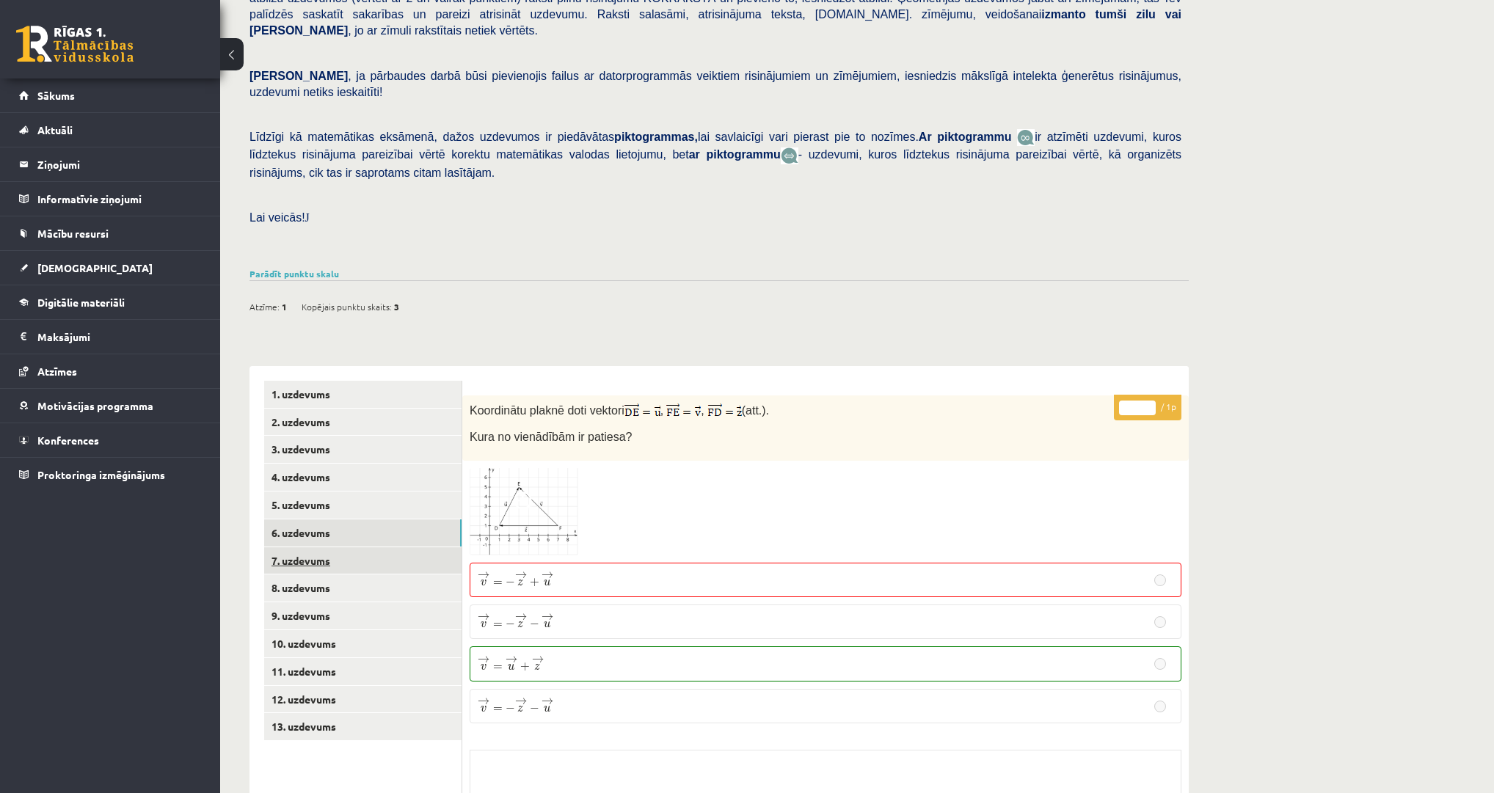
click at [280, 548] on link "7. uzdevums" at bounding box center [362, 561] width 197 height 27
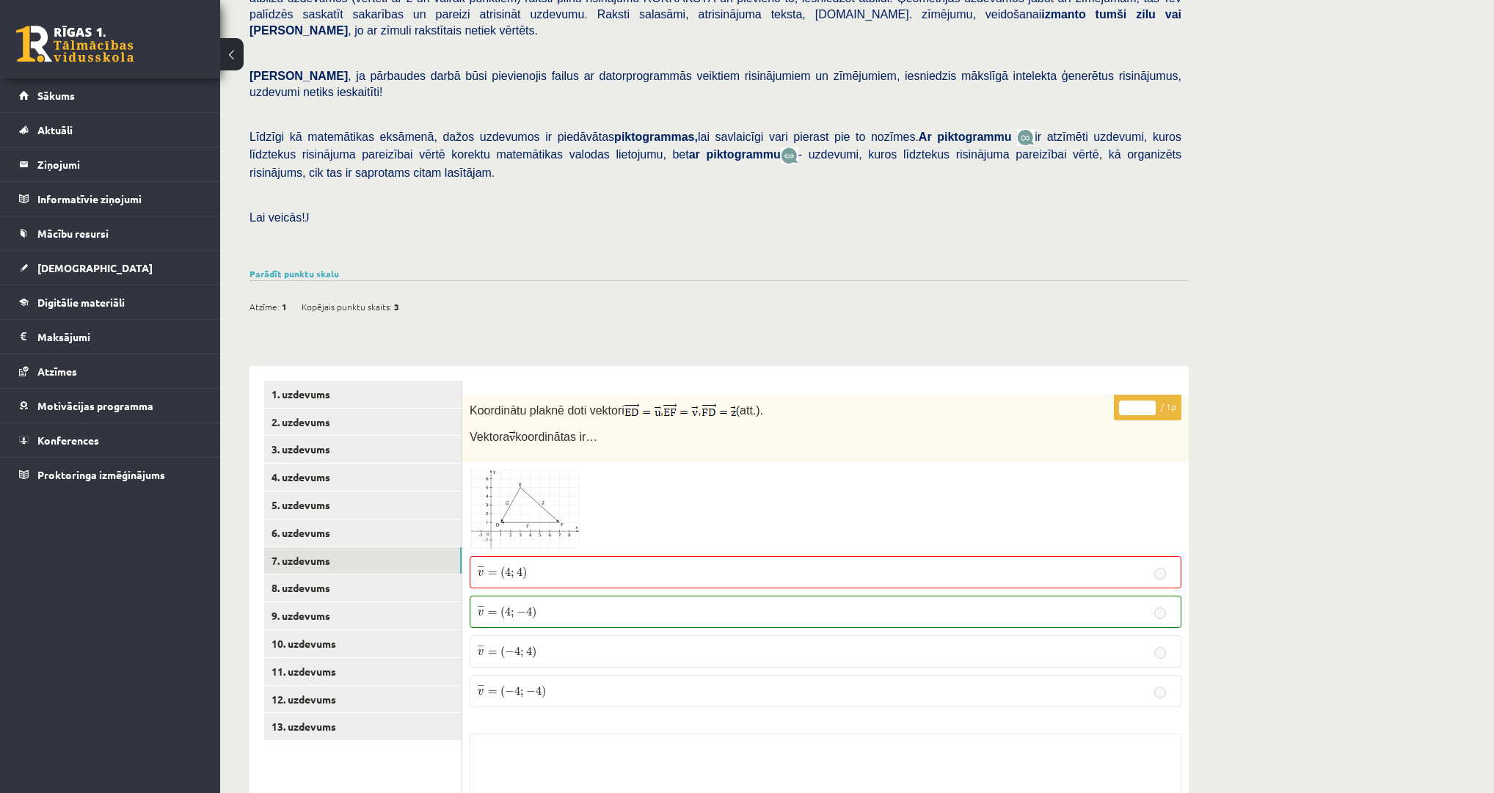
click at [531, 488] on img at bounding box center [525, 509] width 110 height 79
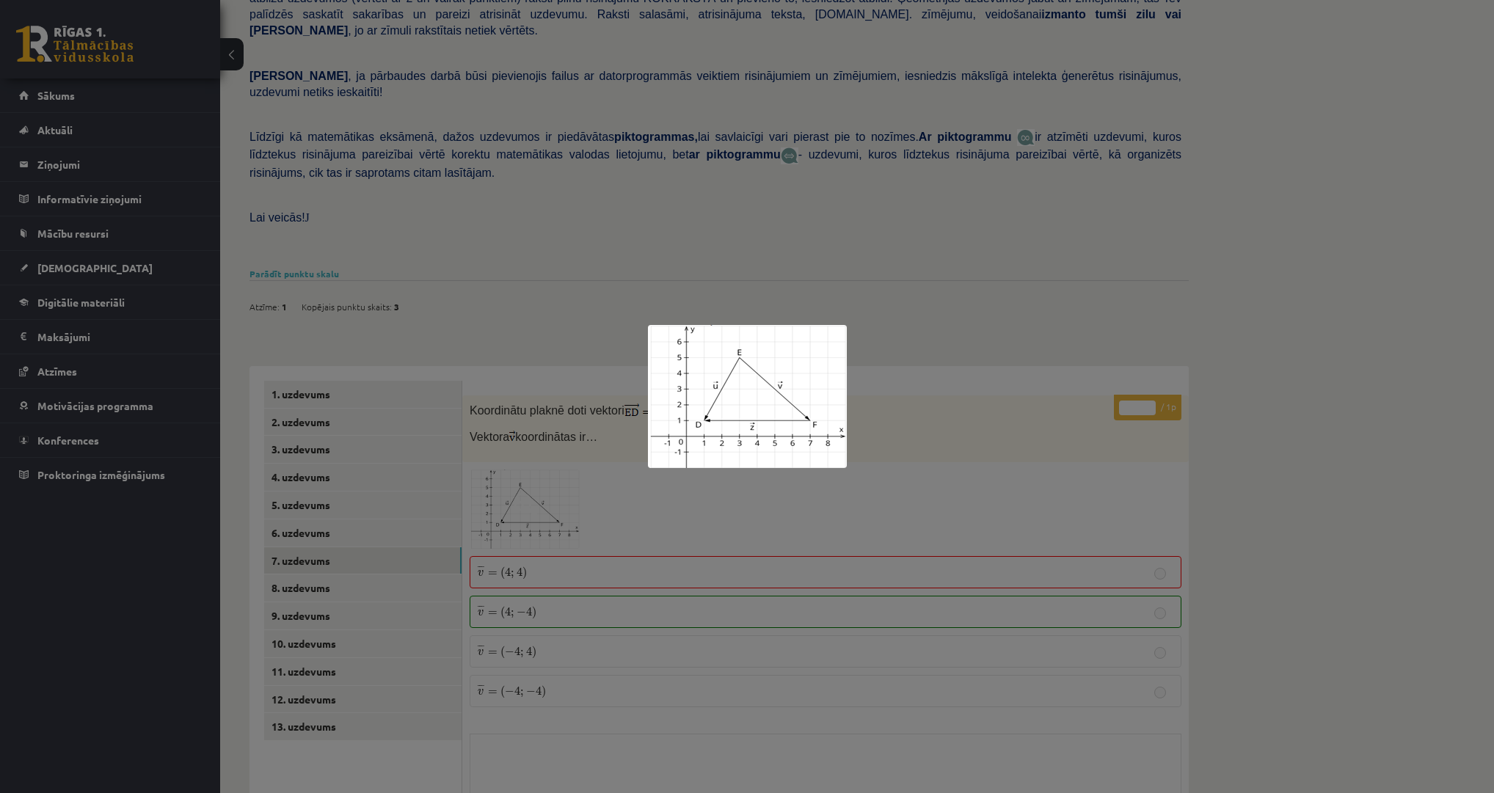
click at [710, 559] on div at bounding box center [747, 396] width 1494 height 793
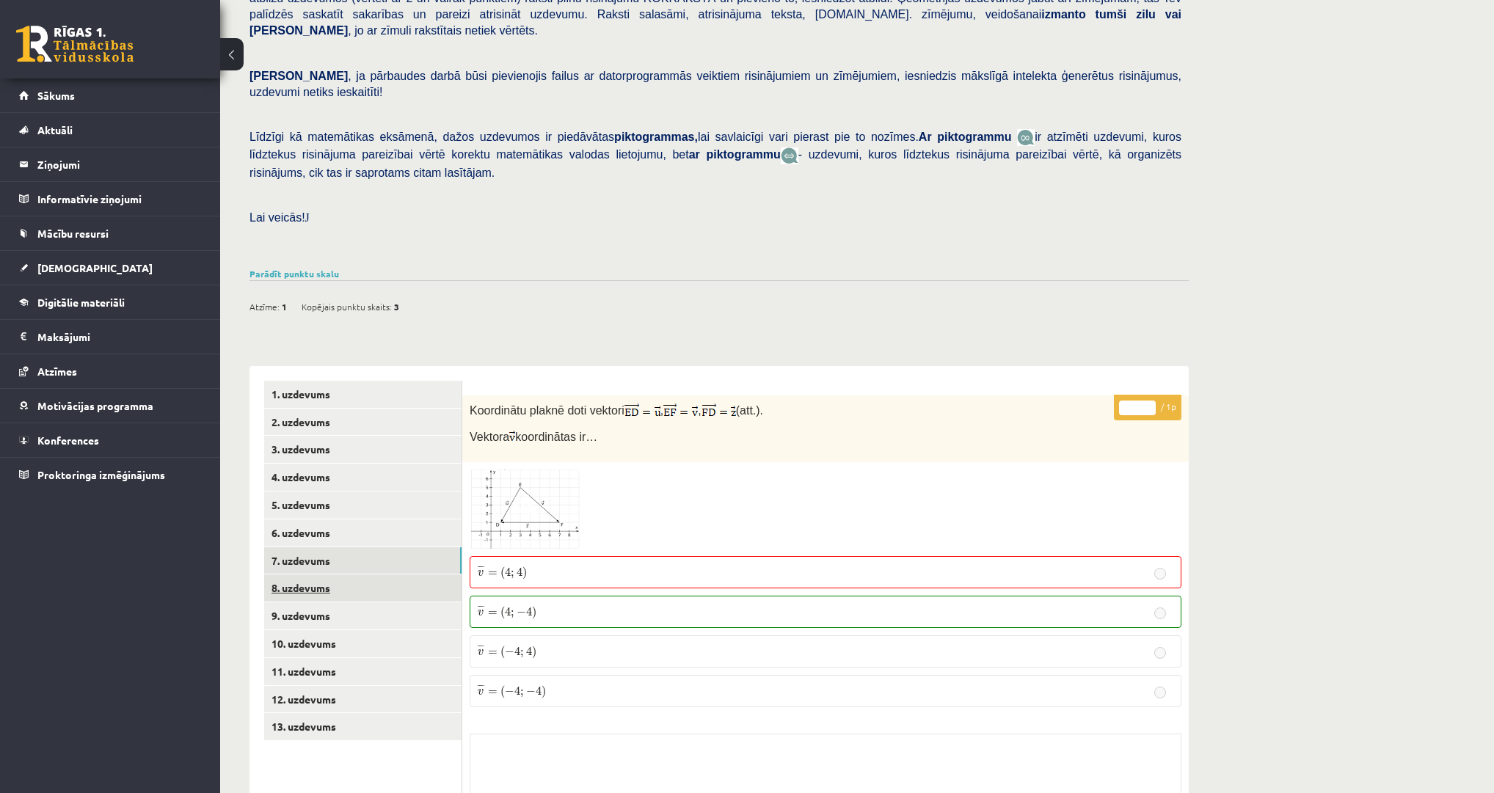
click at [288, 575] on link "8. uzdevums" at bounding box center [362, 588] width 197 height 27
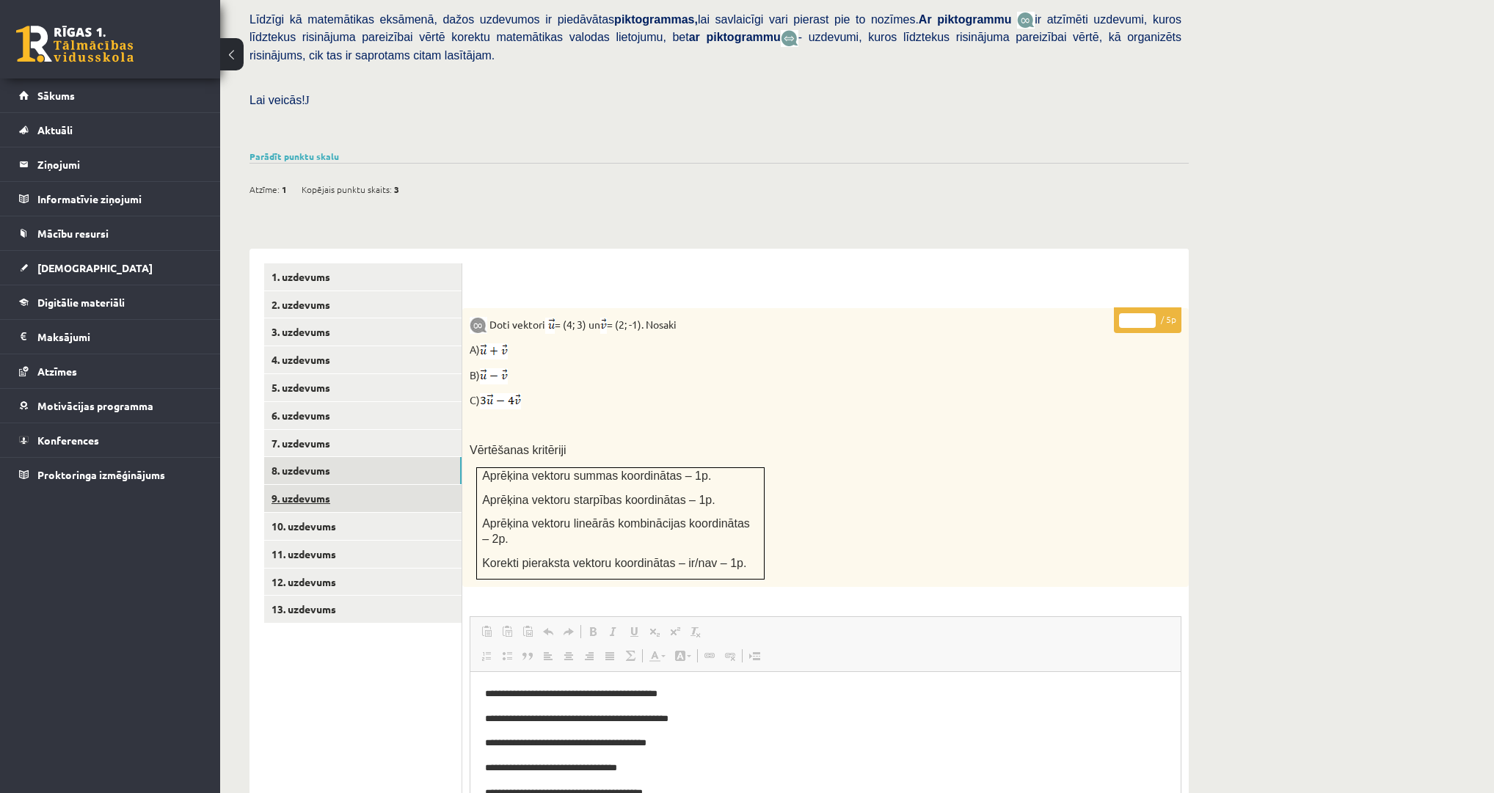
click at [316, 485] on link "9. uzdevums" at bounding box center [362, 498] width 197 height 27
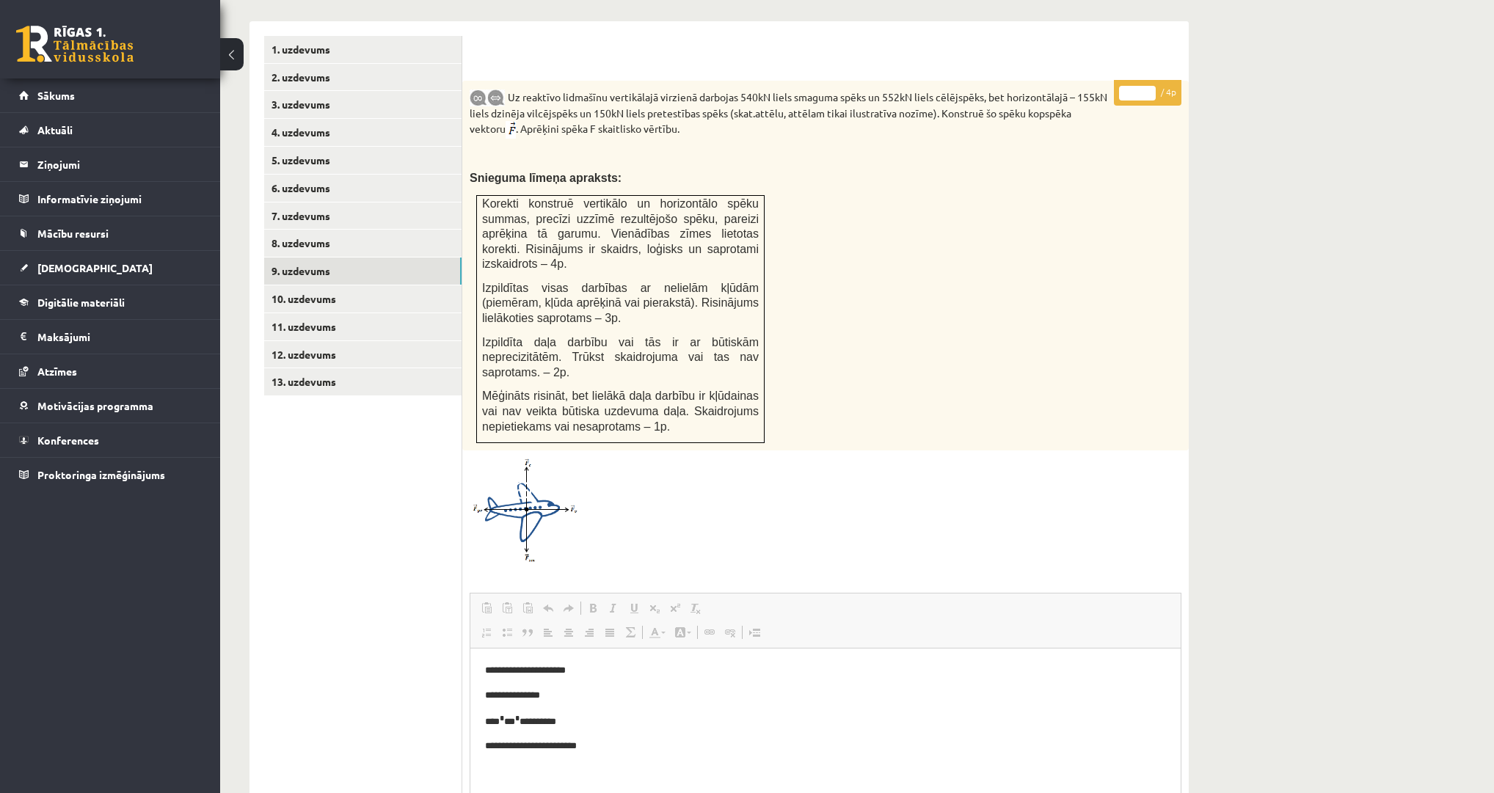
scroll to position [595, 0]
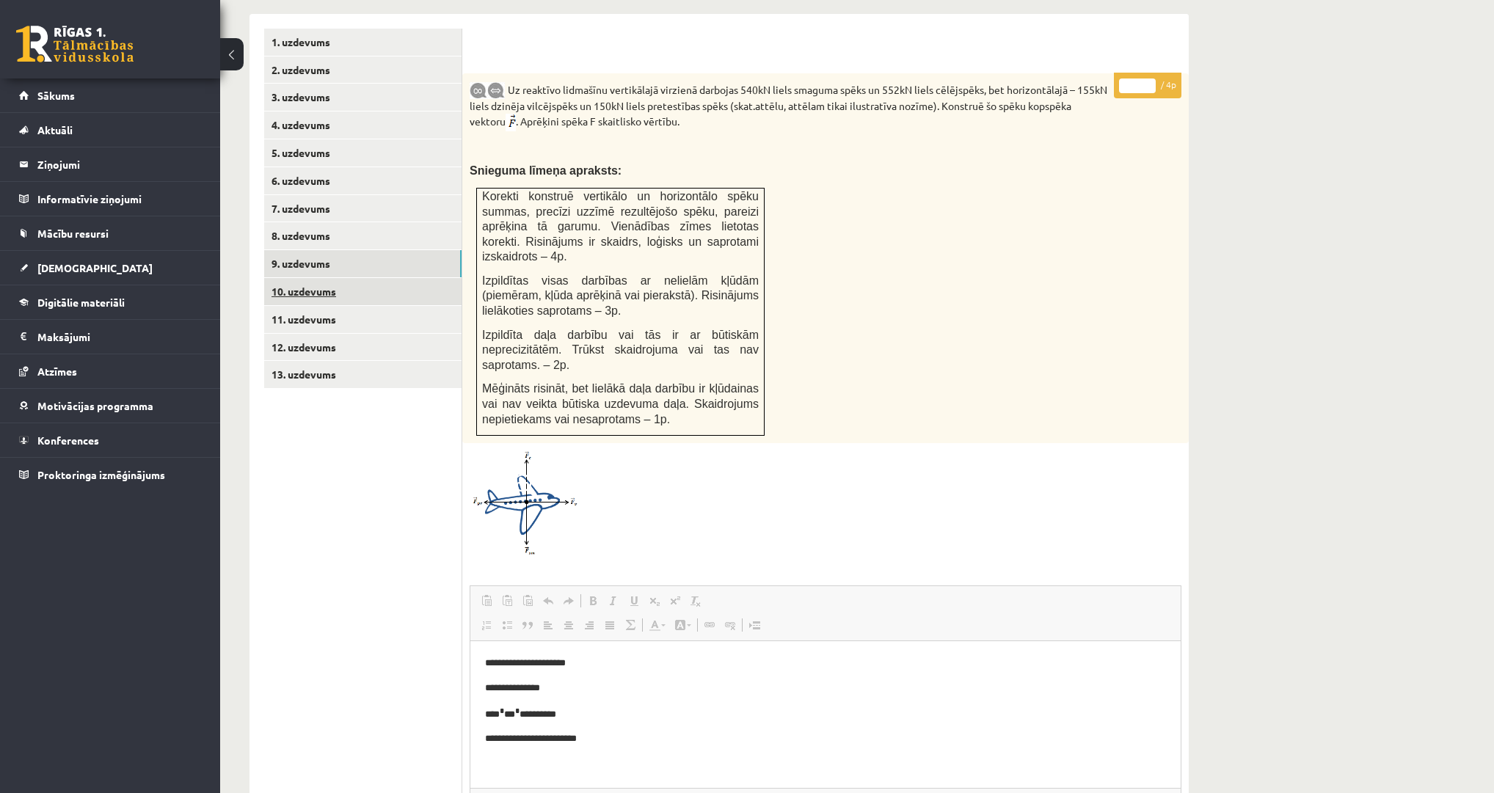
click at [329, 278] on link "10. uzdevums" at bounding box center [362, 291] width 197 height 27
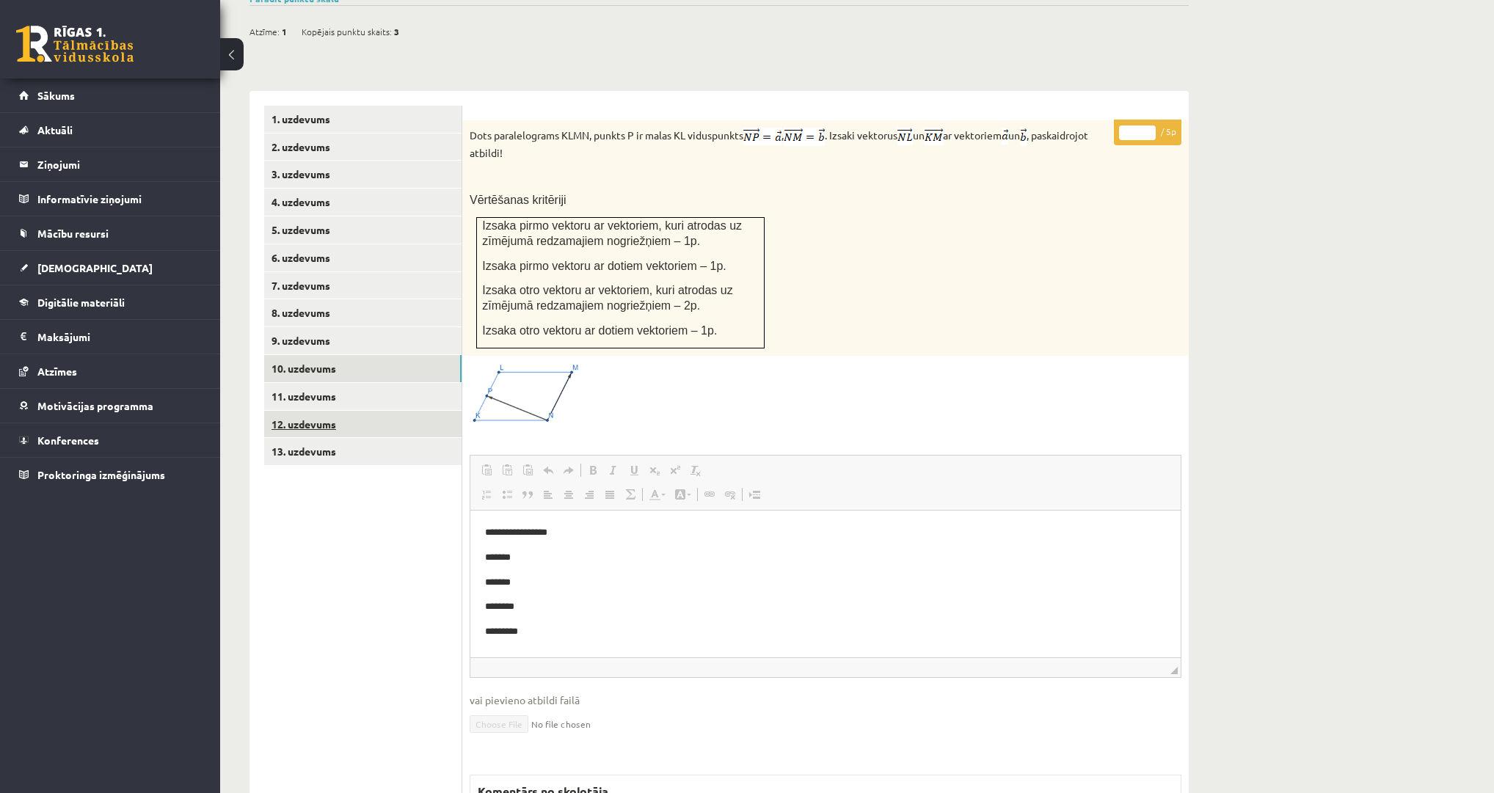
scroll to position [0, 0]
click at [320, 383] on link "11. uzdevums" at bounding box center [362, 396] width 197 height 27
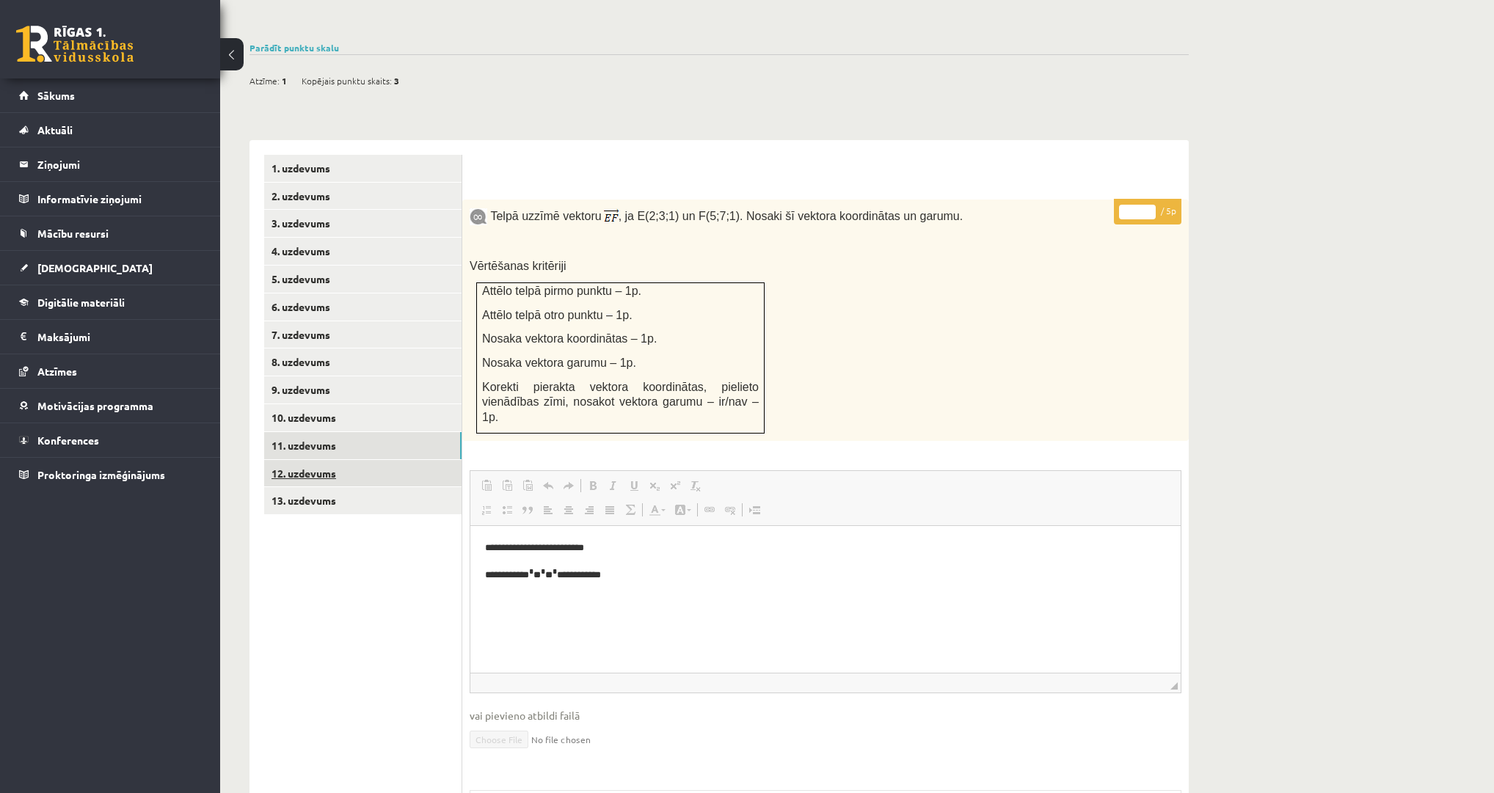
click at [302, 460] on link "12. uzdevums" at bounding box center [362, 473] width 197 height 27
